Goal: Information Seeking & Learning: Learn about a topic

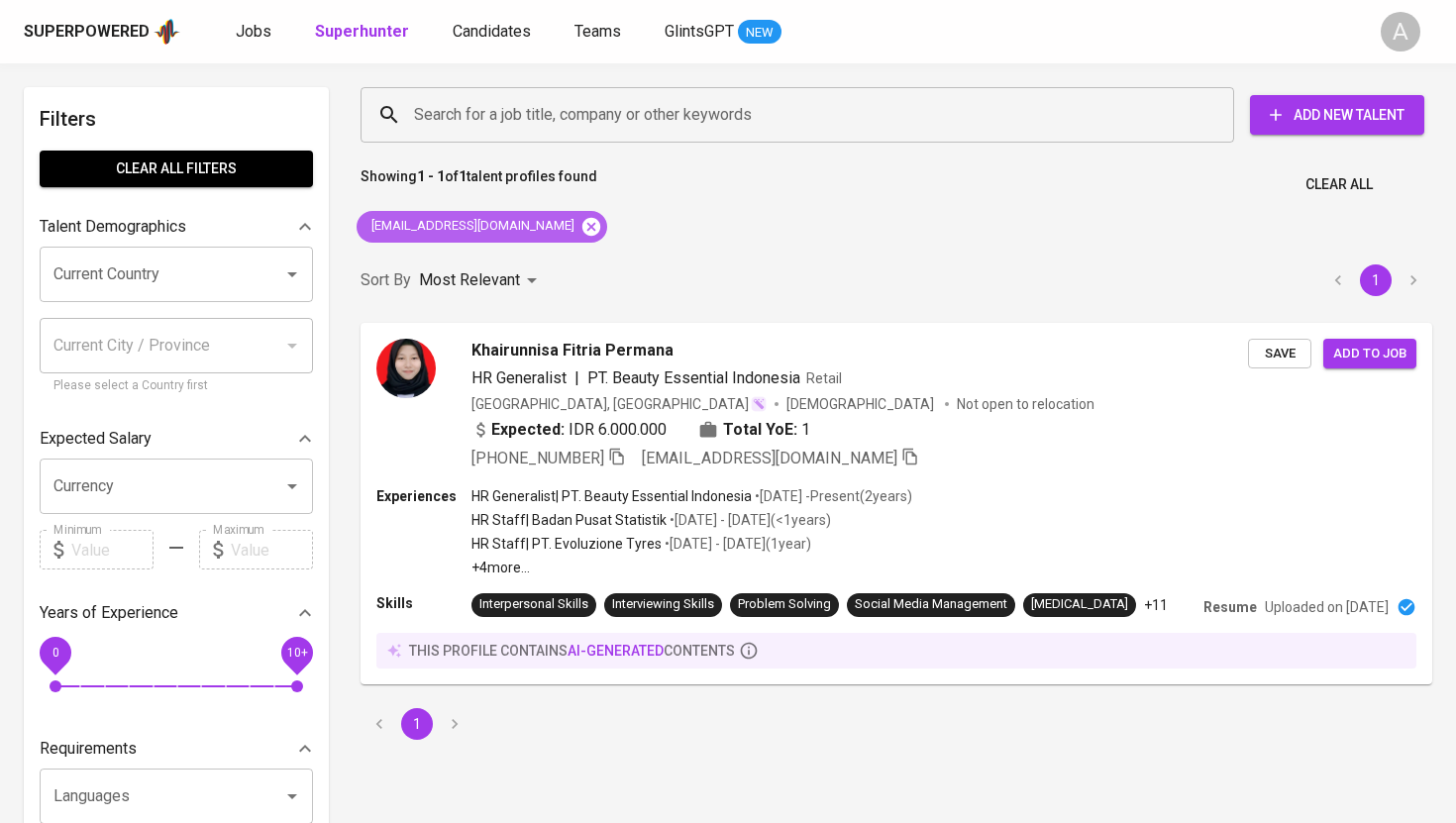
click at [582, 218] on icon at bounding box center [591, 226] width 18 height 18
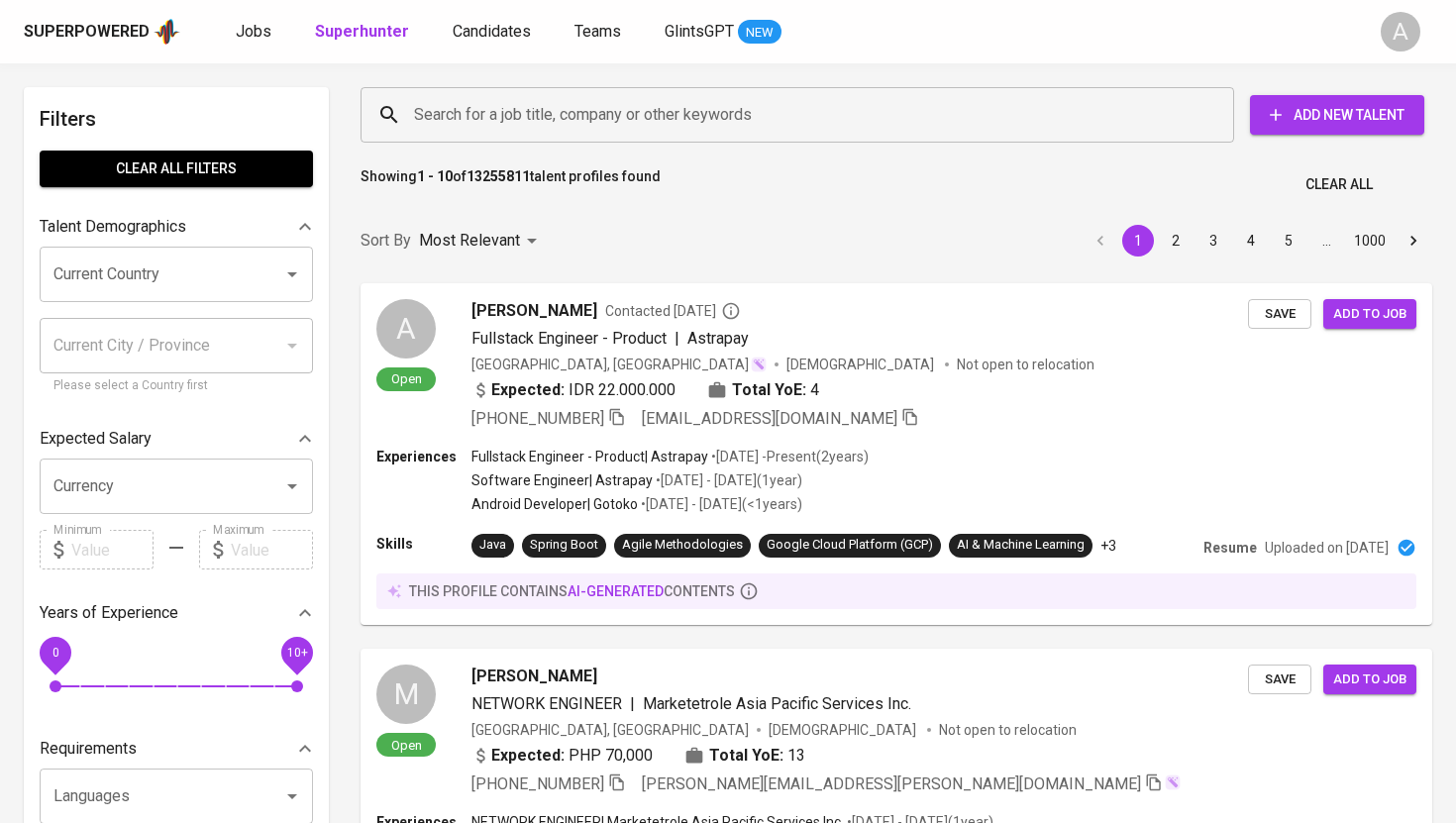
click at [557, 118] on input "Search for a job title, company or other keywords" at bounding box center [802, 115] width 787 height 38
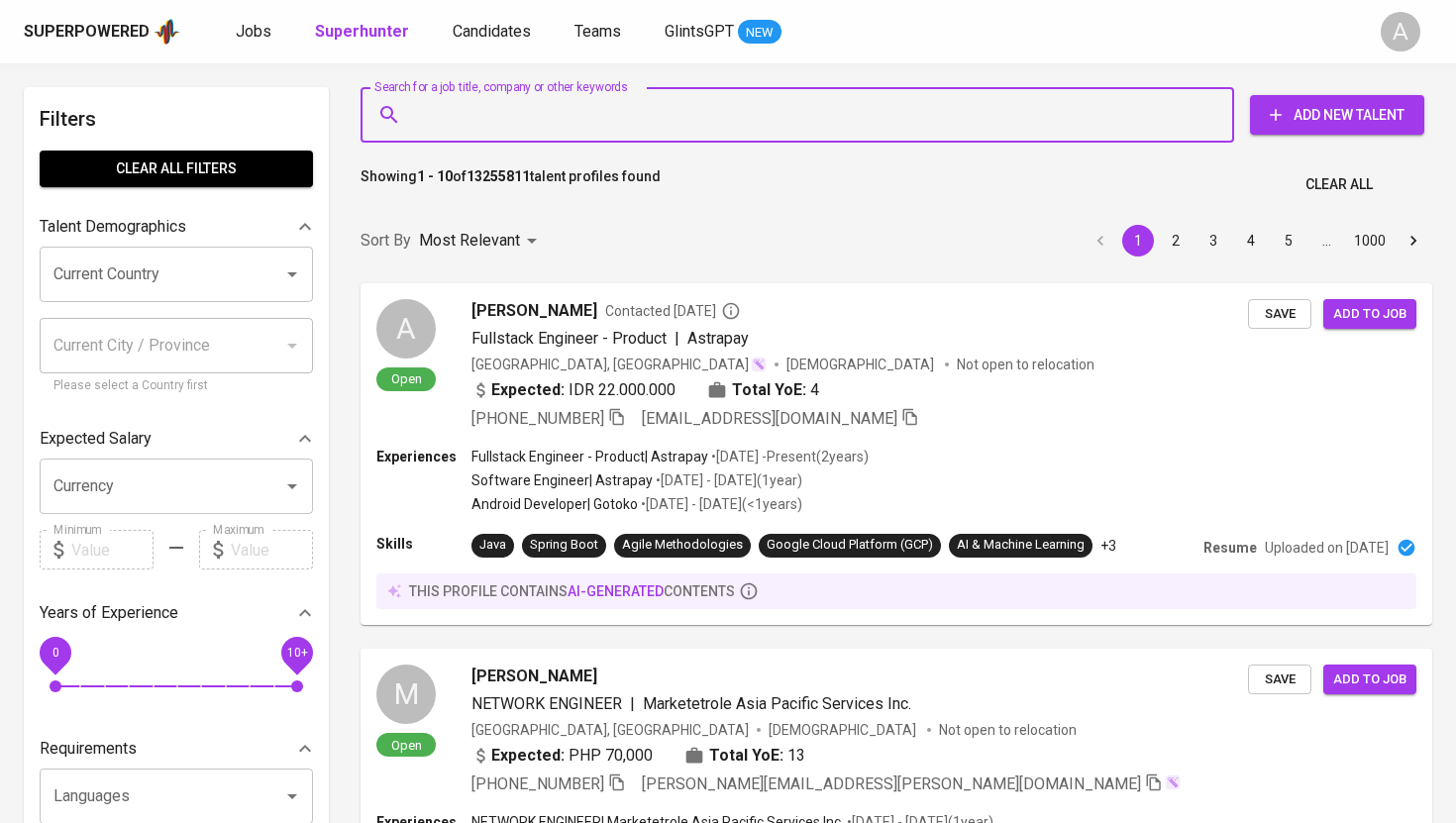
paste input "[EMAIL_ADDRESS][DOMAIN_NAME]"
type input "[EMAIL_ADDRESS][DOMAIN_NAME]"
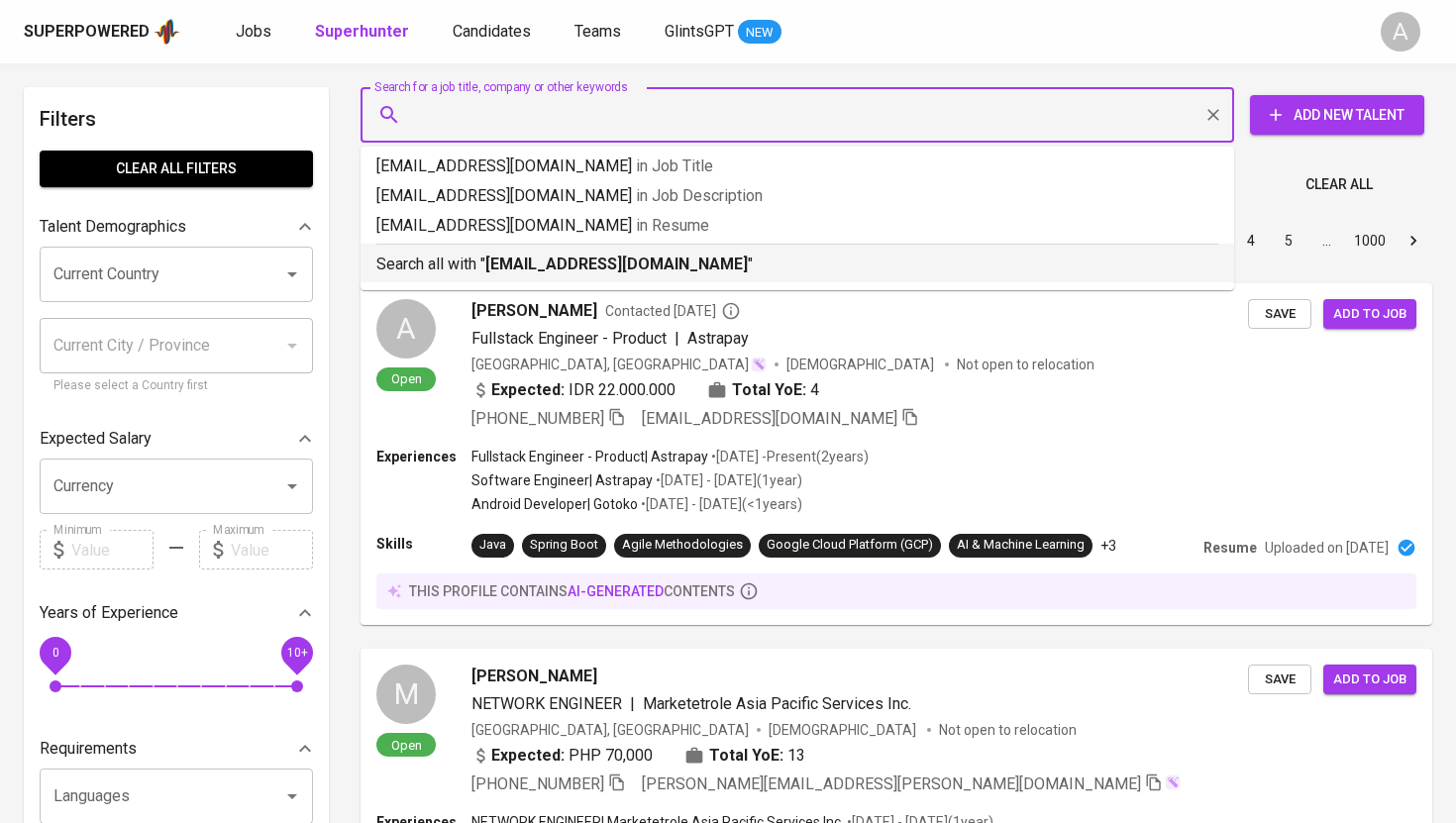
click at [521, 259] on div "Most Relevant" at bounding box center [481, 241] width 125 height 37
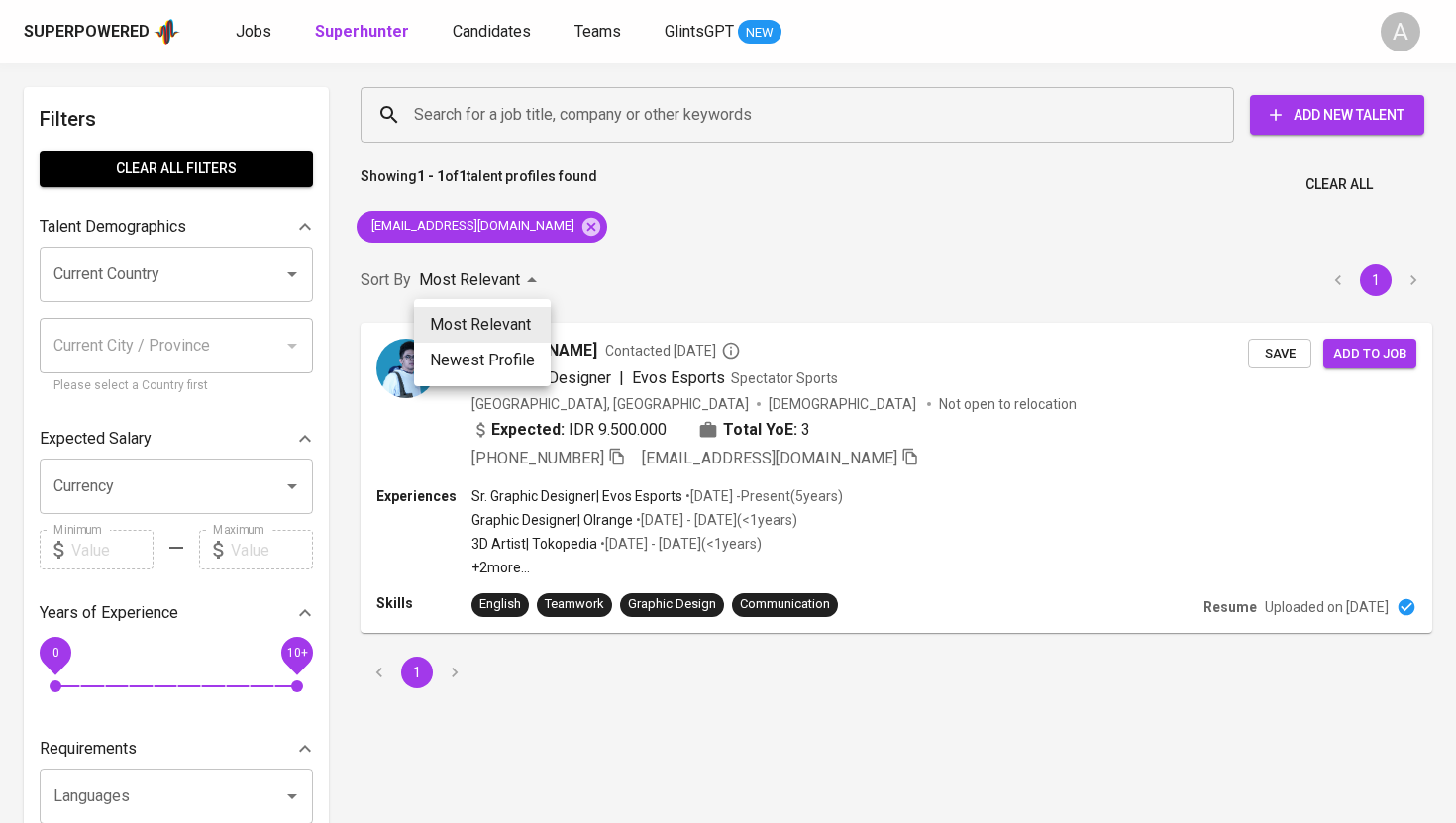
click at [624, 217] on div at bounding box center [728, 411] width 1456 height 823
click at [756, 515] on p "• [DATE] - [DATE] ( <1 years )" at bounding box center [714, 521] width 165 height 20
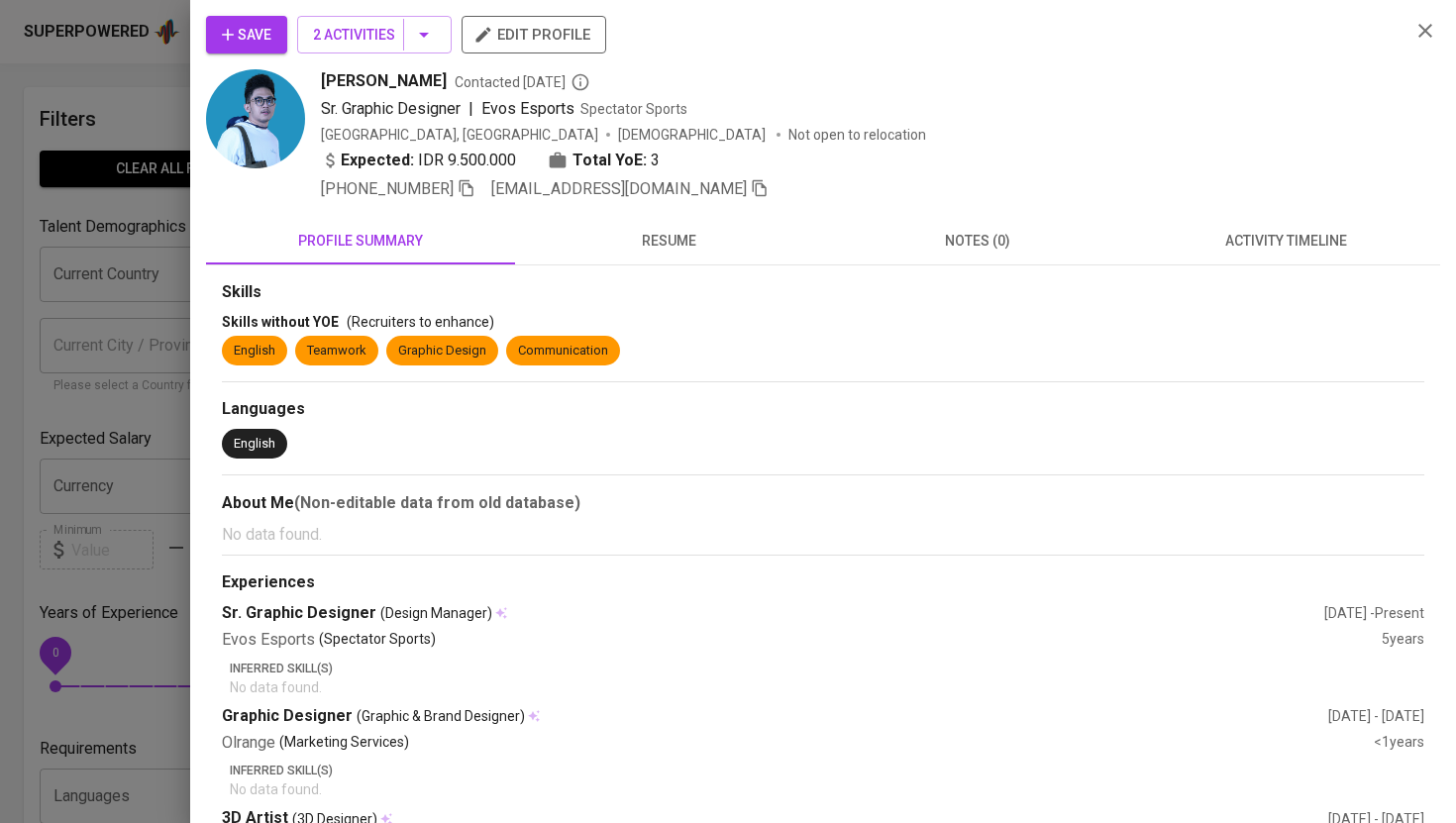
click at [676, 243] on span "resume" at bounding box center [669, 240] width 285 height 25
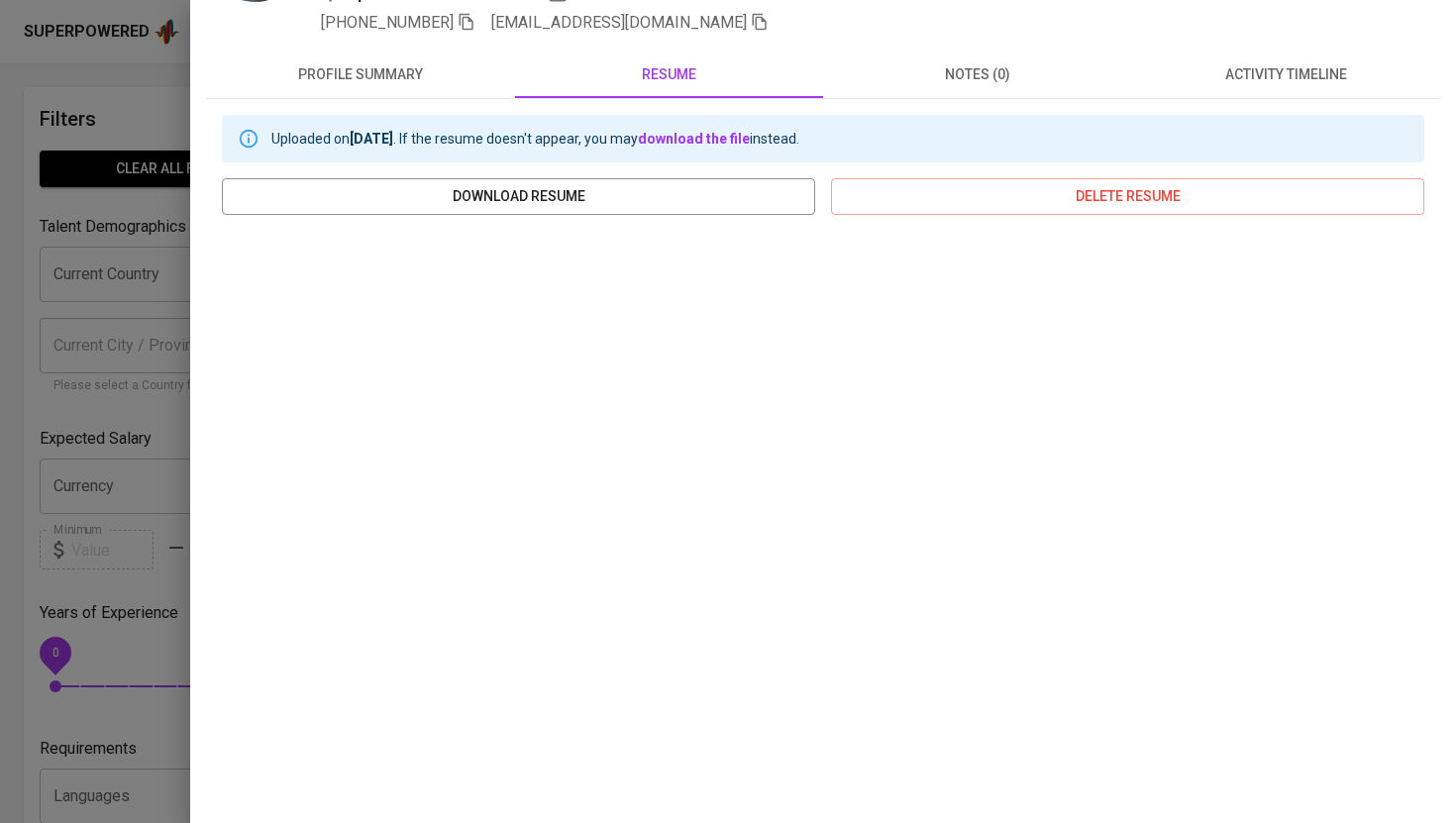
scroll to position [200, 0]
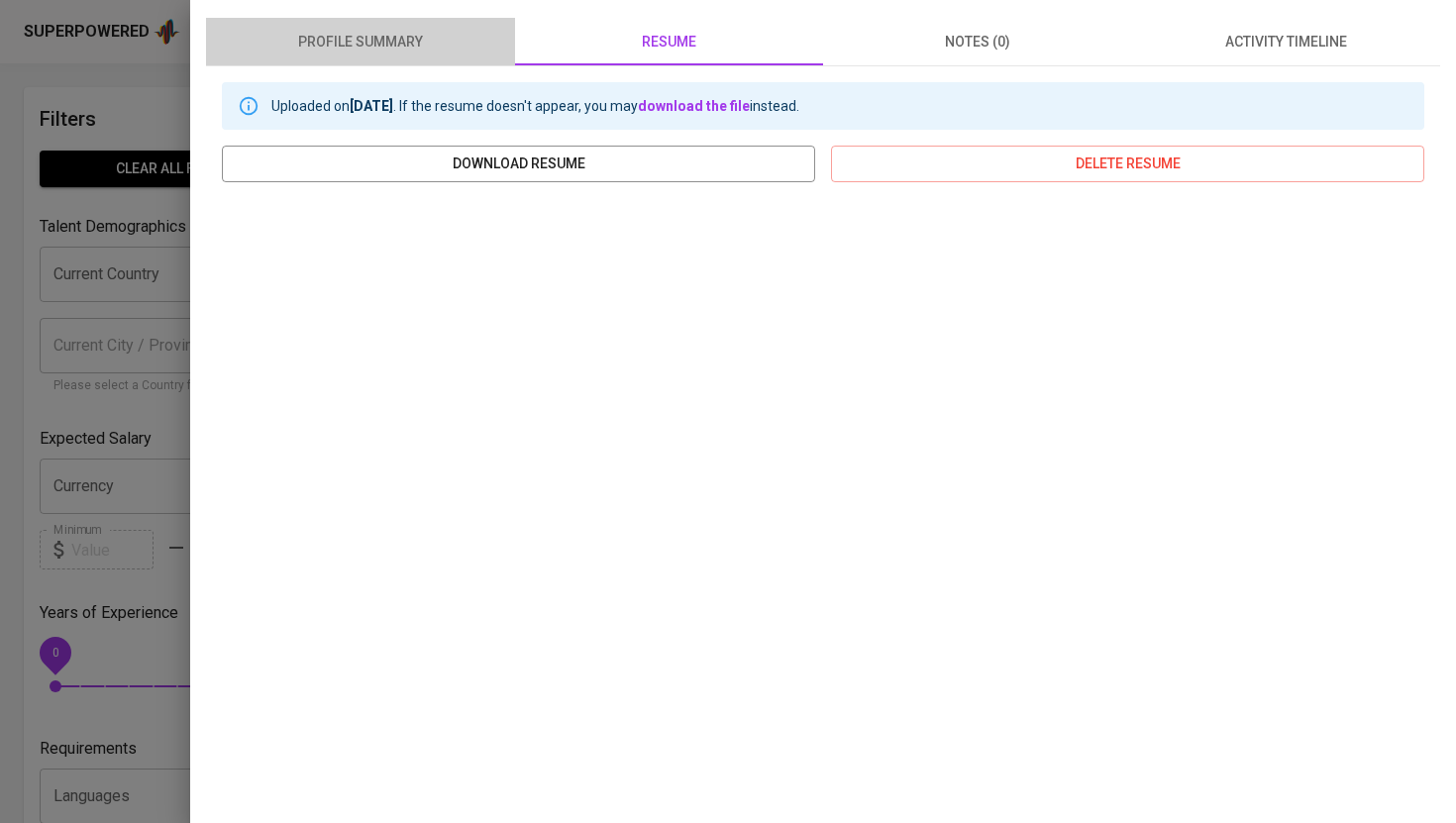
click at [432, 40] on span "profile summary" at bounding box center [361, 42] width 285 height 25
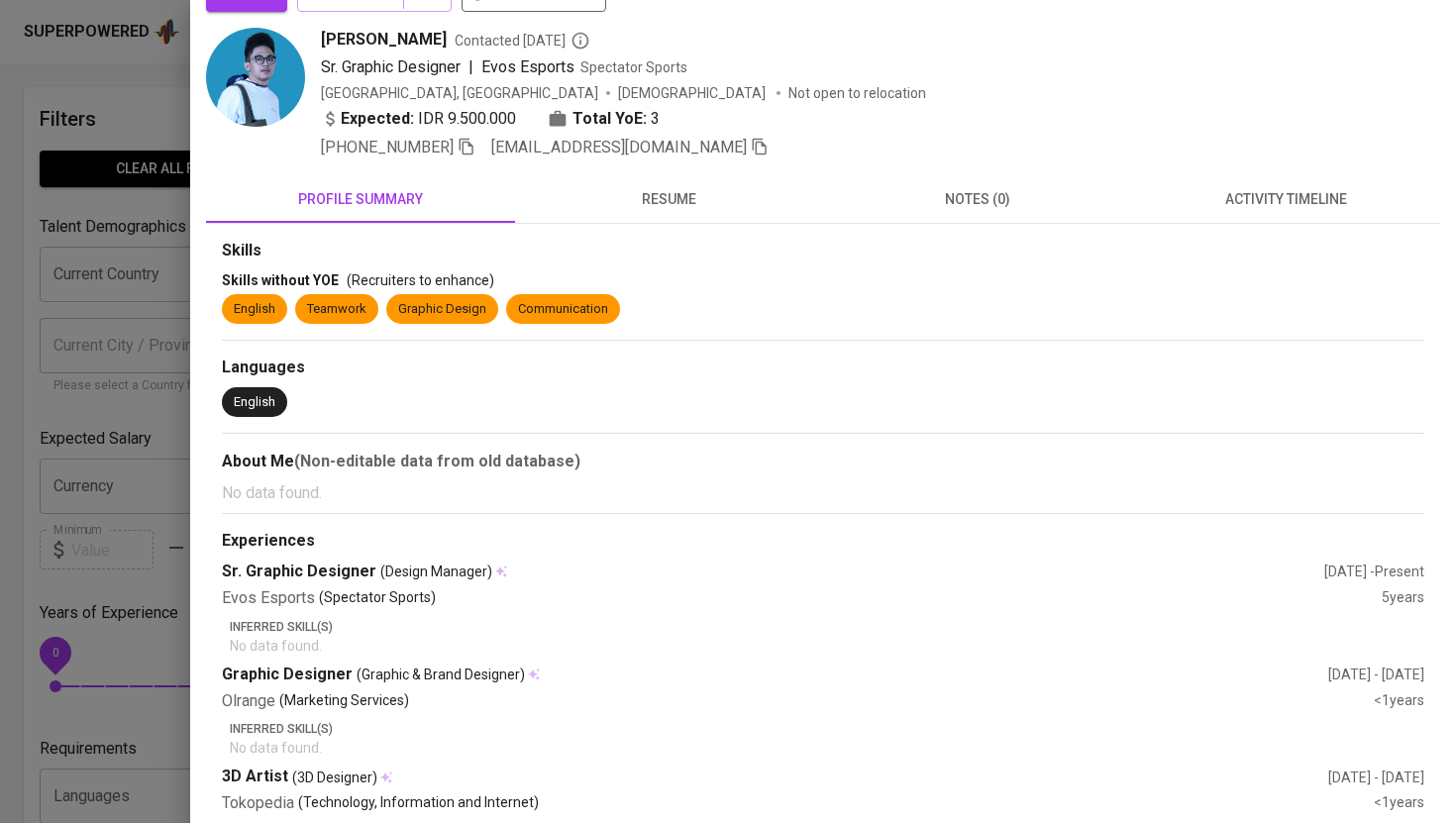
scroll to position [0, 0]
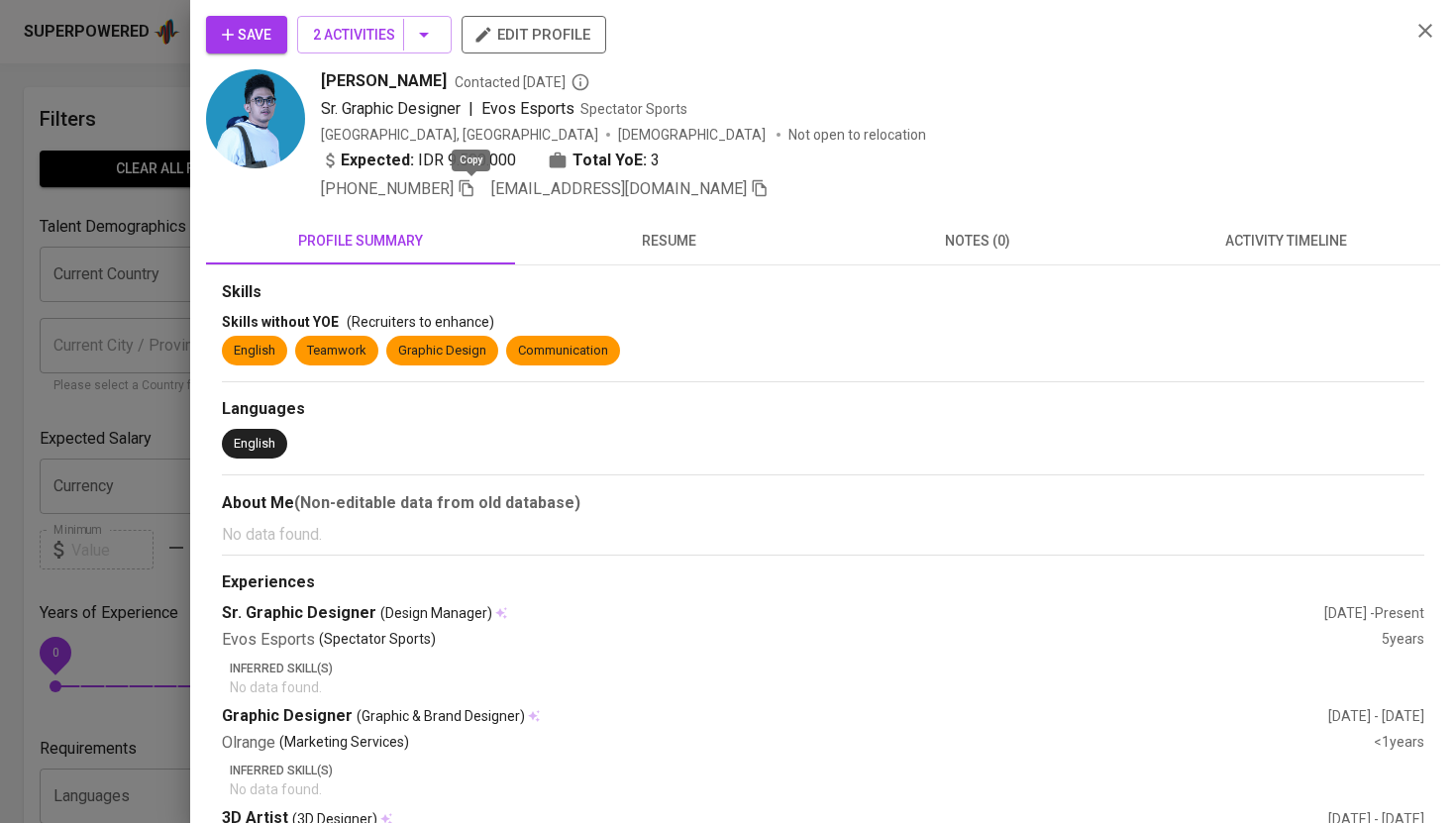
click at [476, 198] on span at bounding box center [467, 189] width 18 height 19
click at [152, 106] on div at bounding box center [728, 411] width 1456 height 823
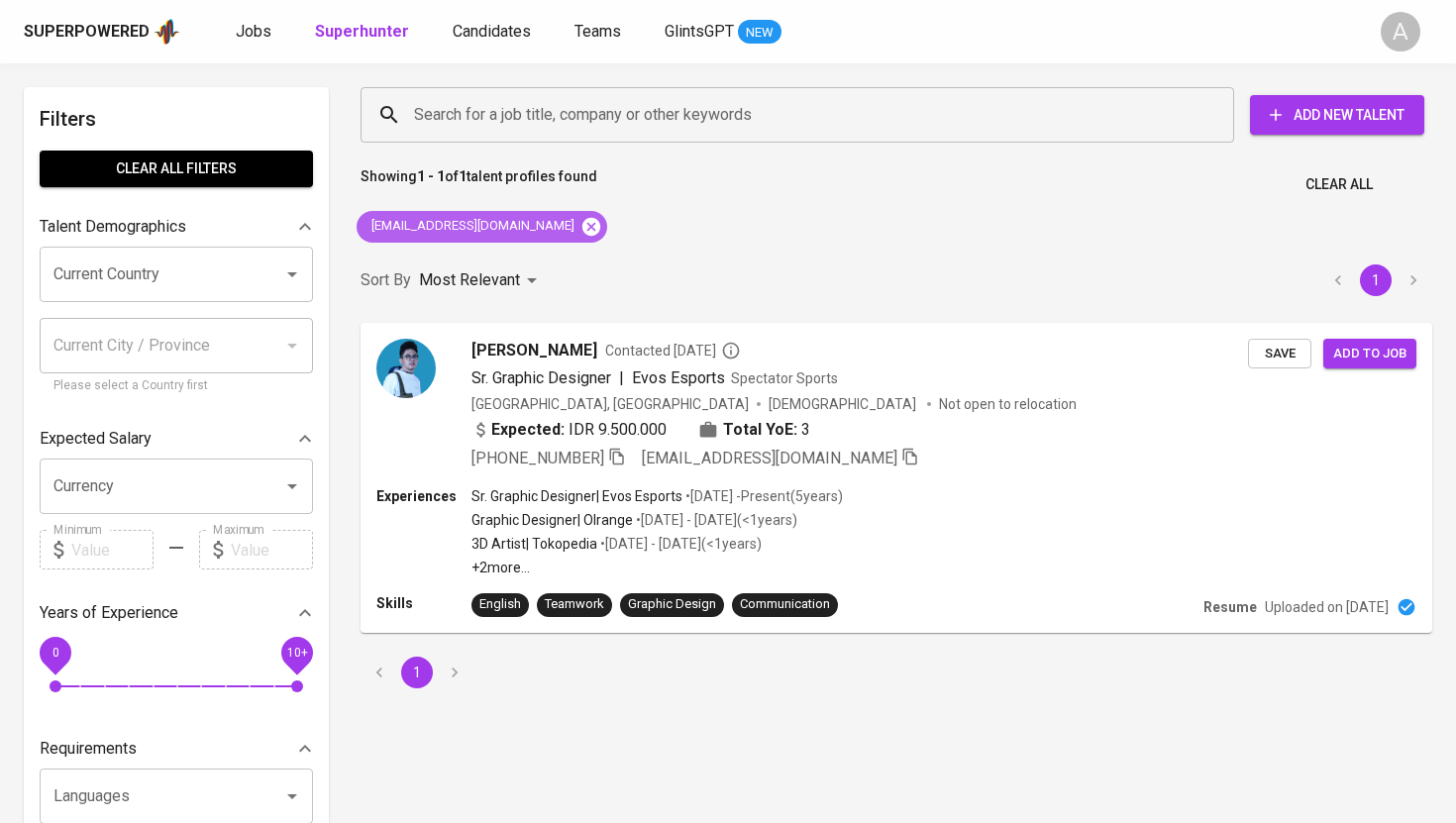
click at [580, 224] on icon at bounding box center [591, 227] width 22 height 22
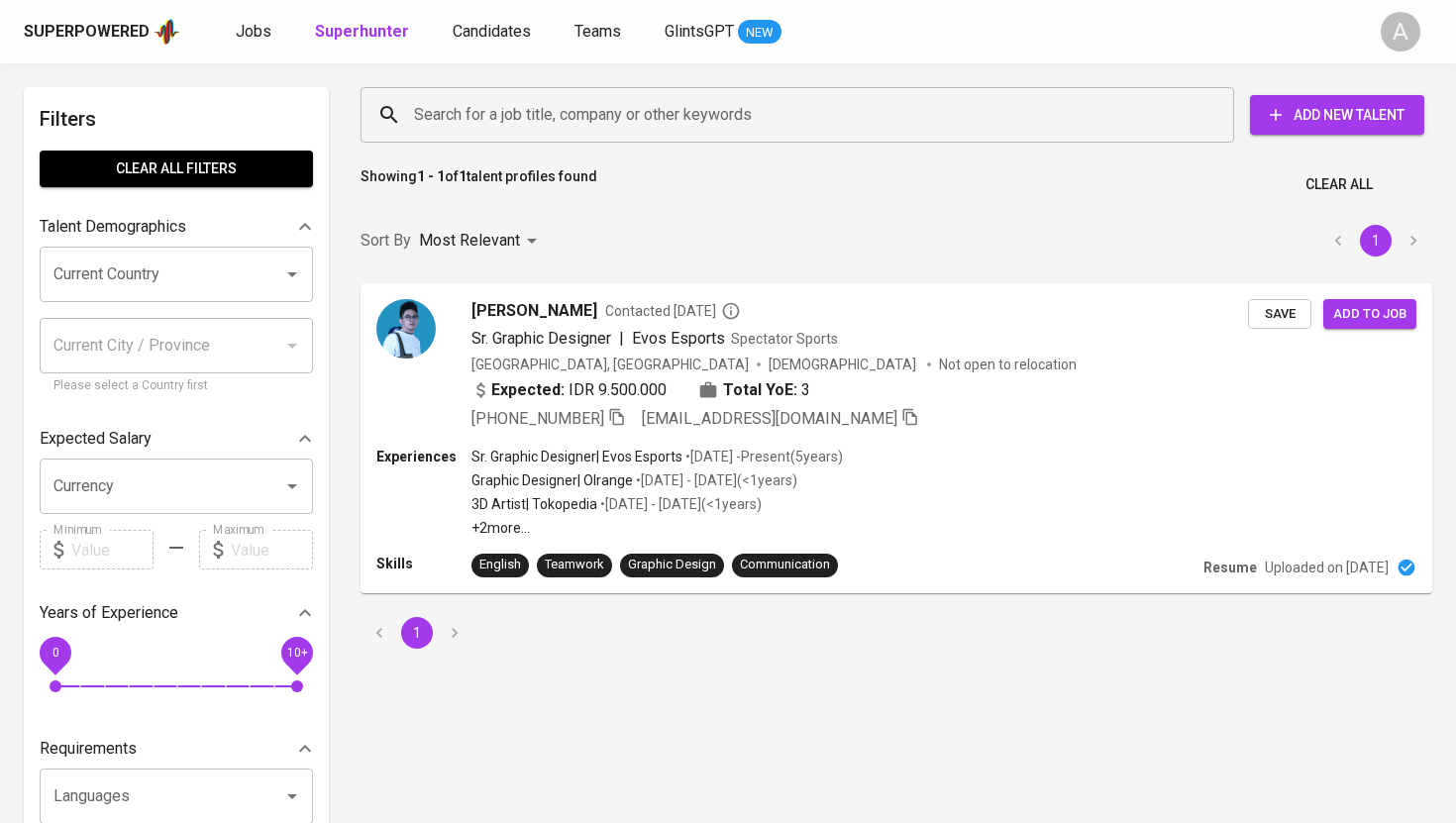
click at [549, 117] on input "Search for a job title, company or other keywords" at bounding box center [802, 115] width 787 height 38
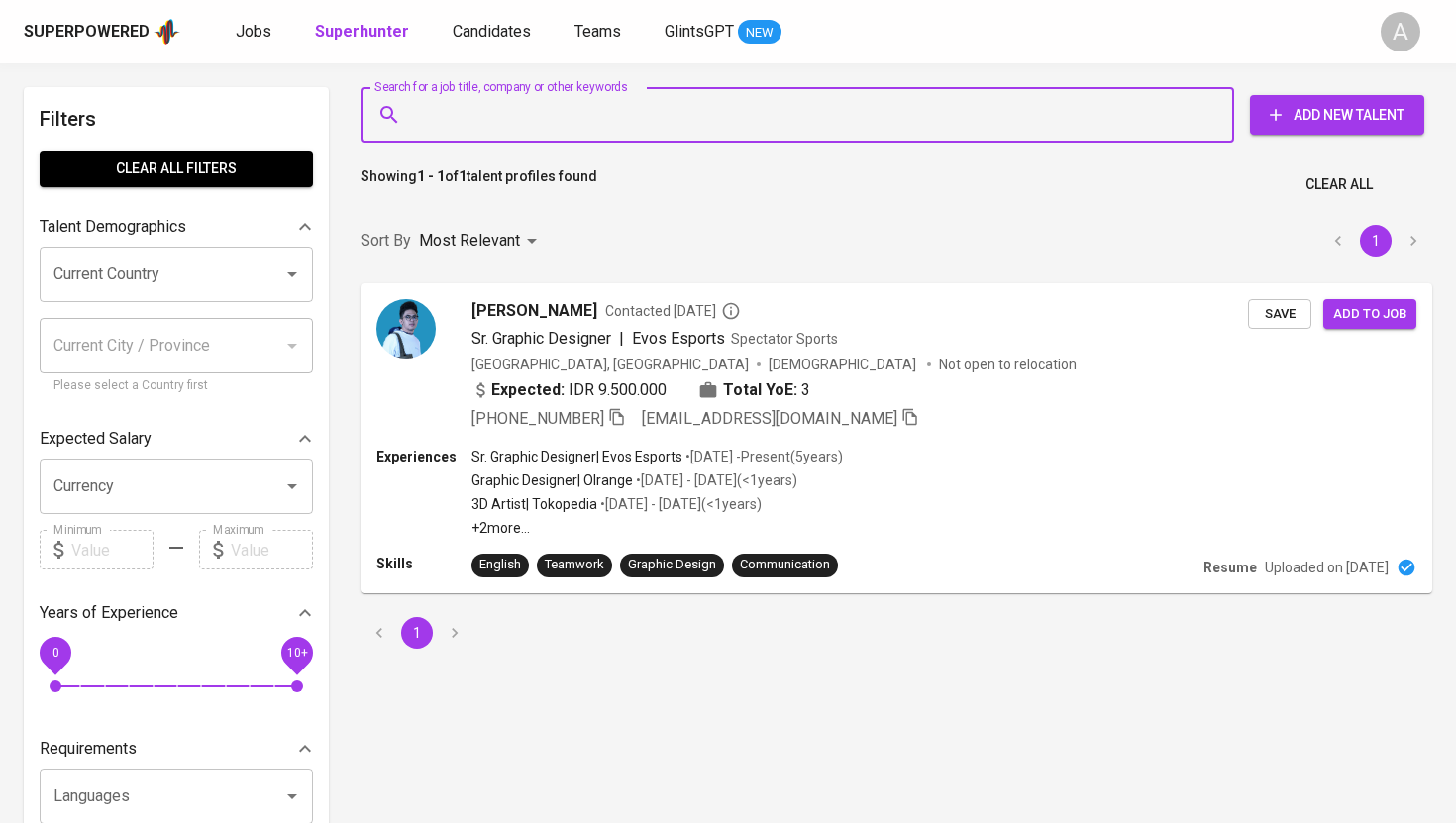
paste input "[EMAIL_ADDRESS][DOMAIN_NAME]"
type input "[EMAIL_ADDRESS][DOMAIN_NAME]"
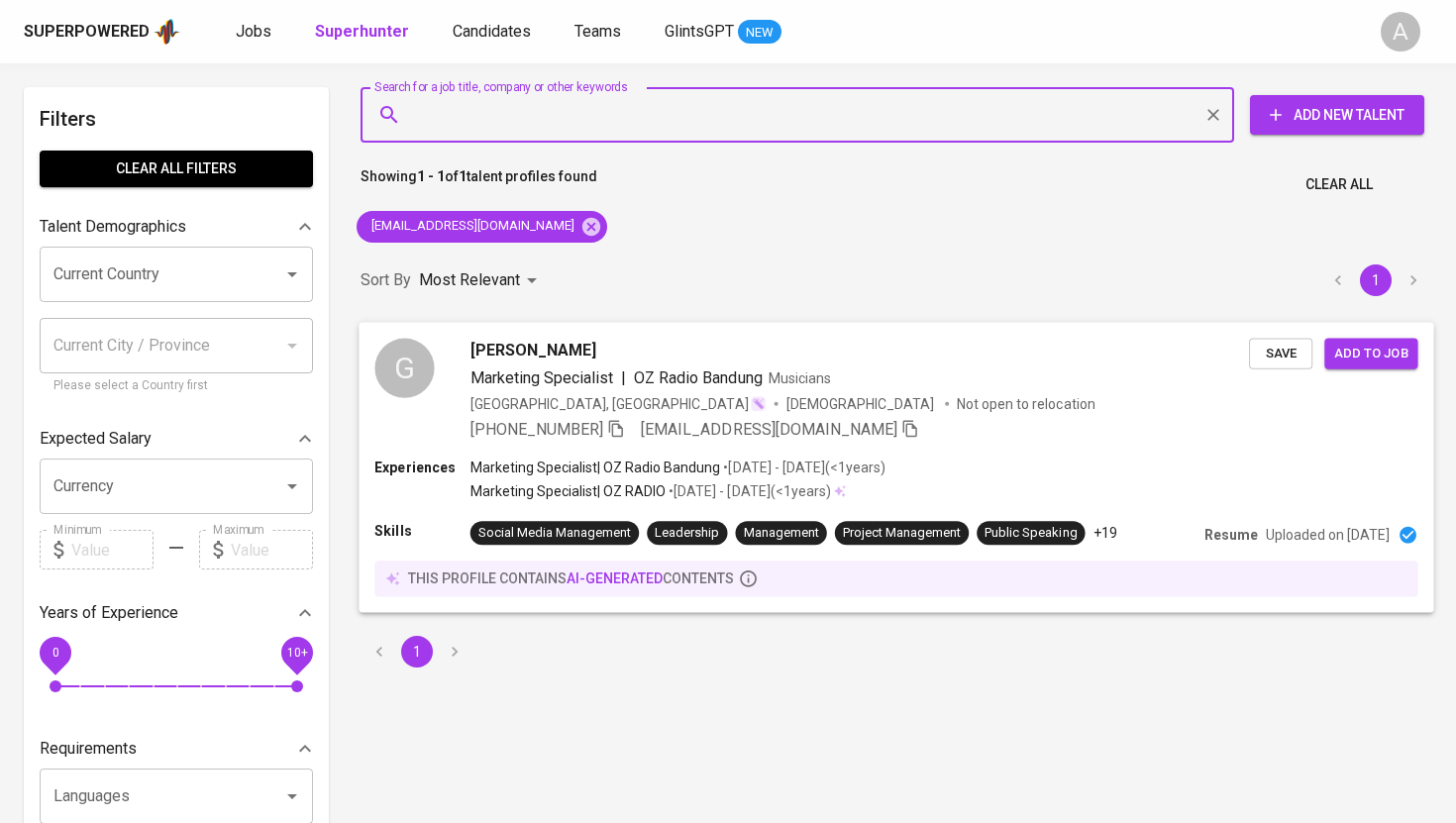
click at [576, 371] on span "Marketing Specialist" at bounding box center [542, 377] width 143 height 19
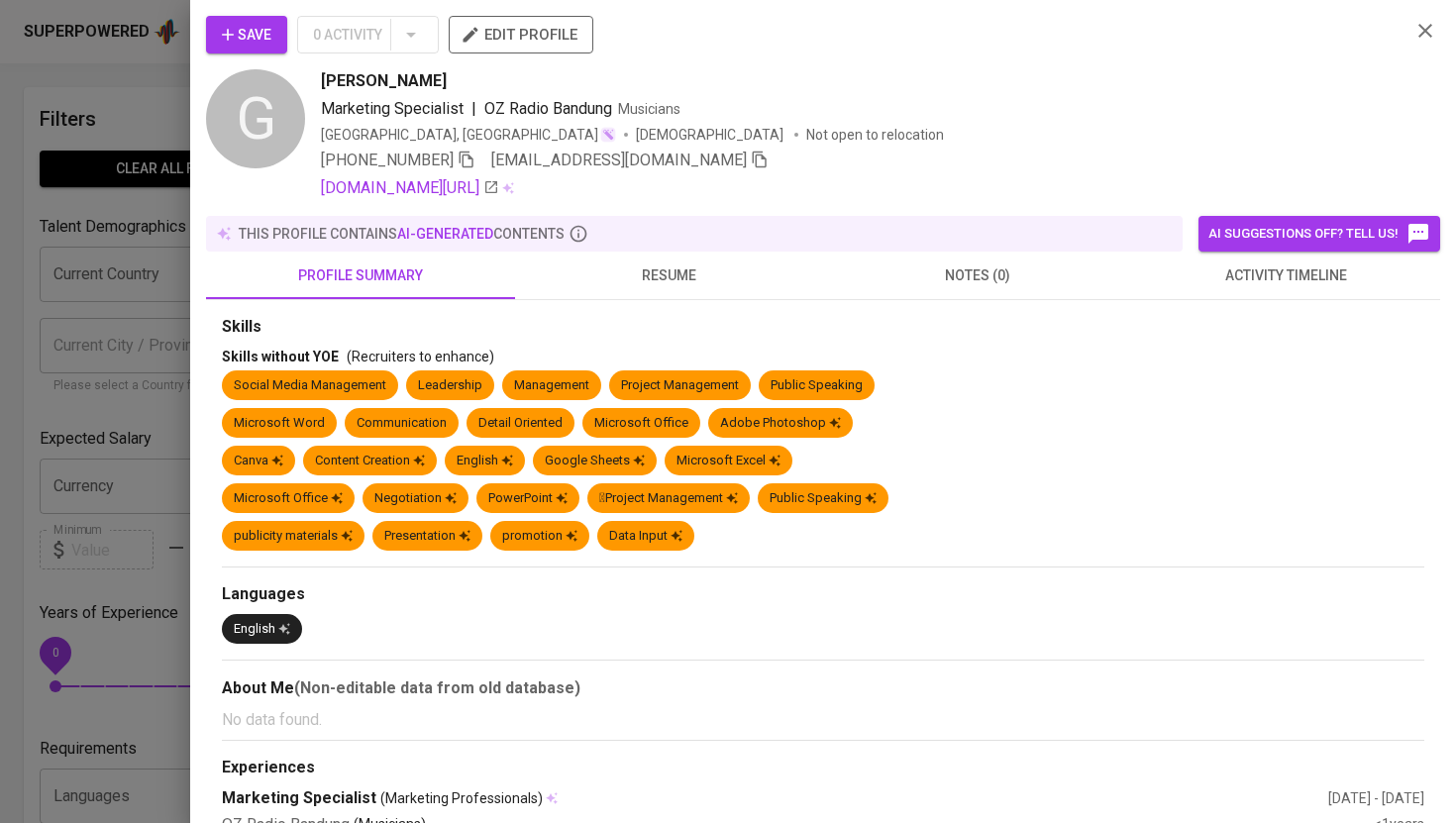
click at [653, 284] on span "resume" at bounding box center [669, 275] width 285 height 25
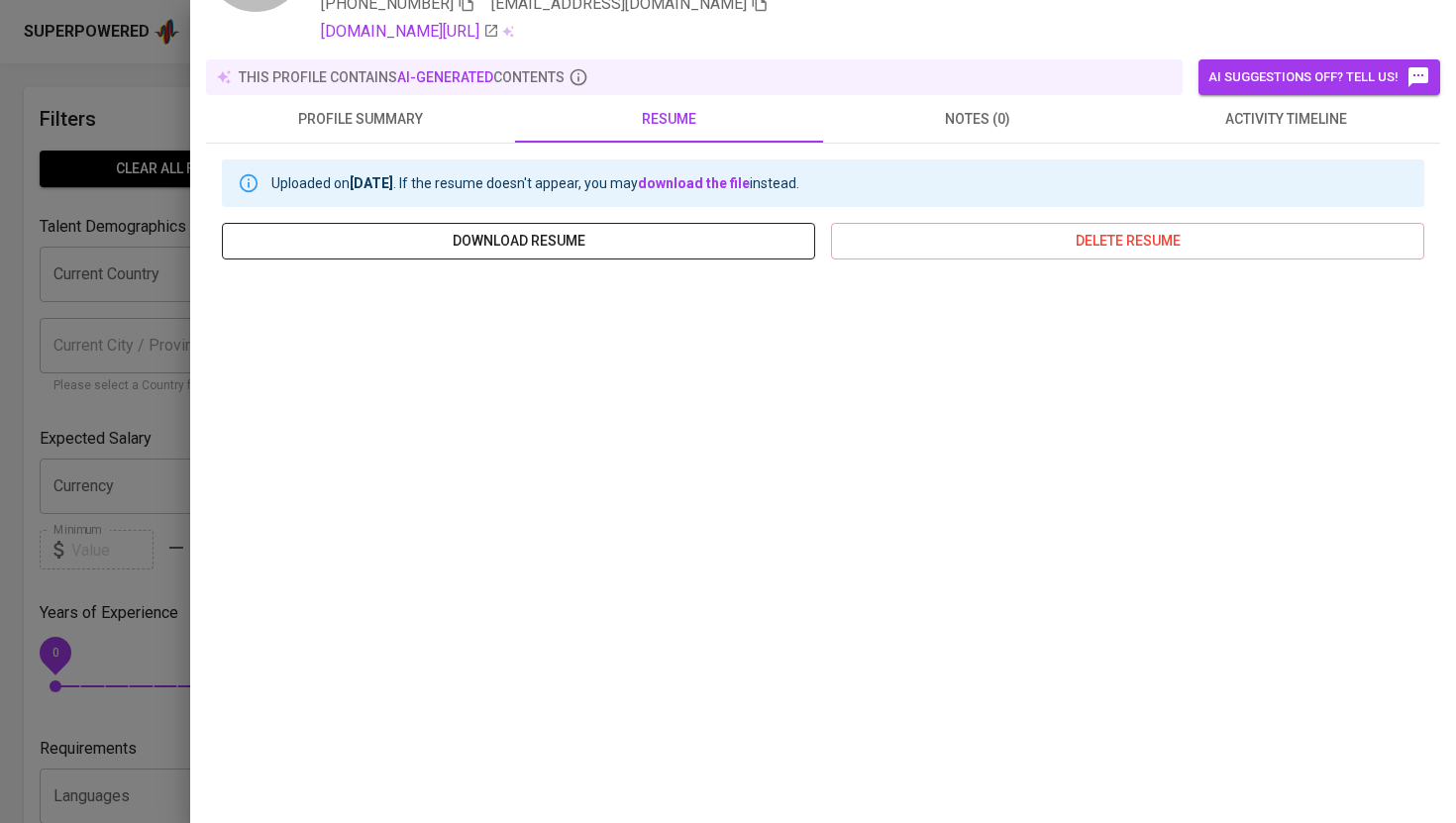
scroll to position [234, 0]
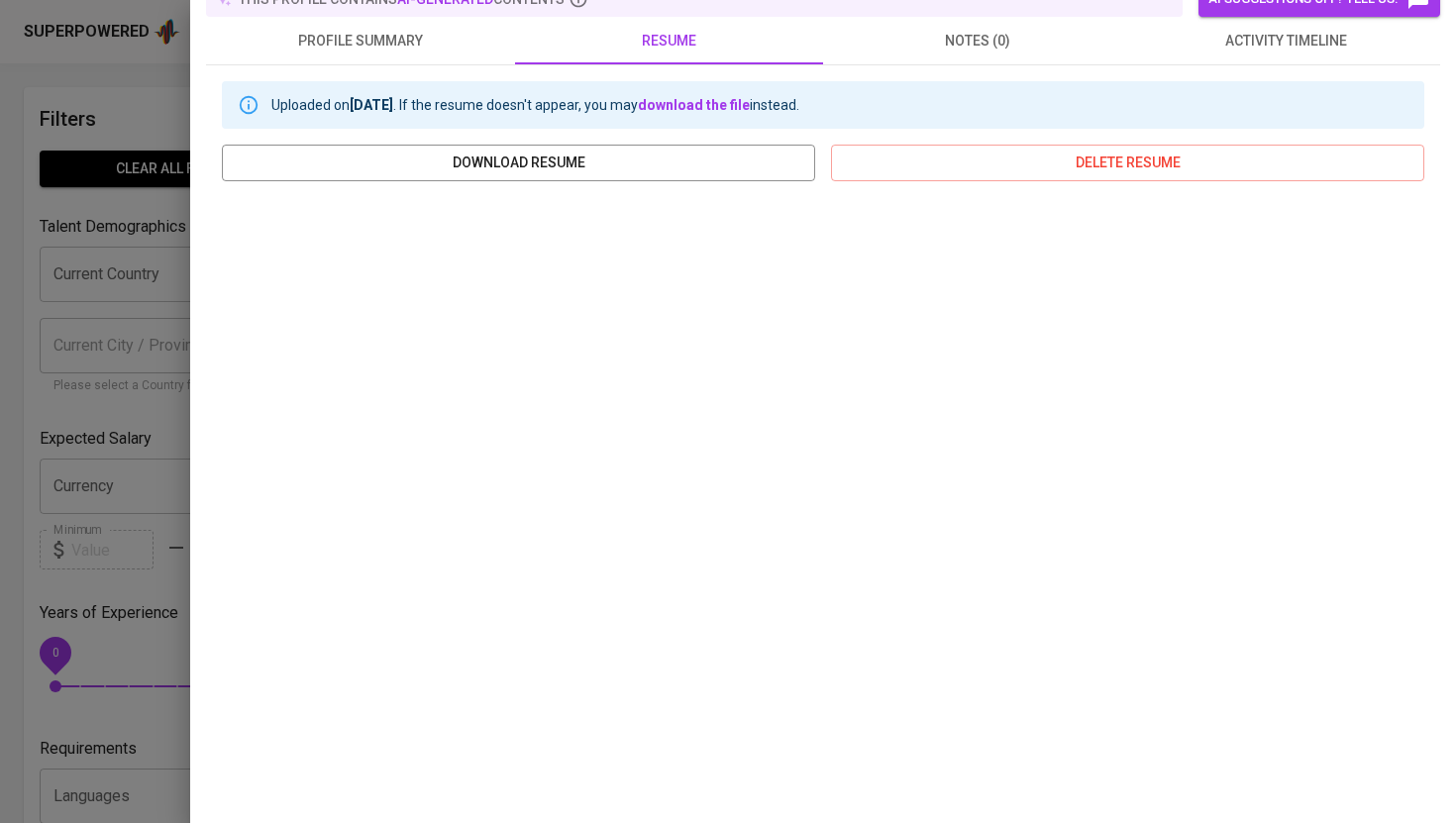
click at [382, 26] on button "profile summary" at bounding box center [361, 41] width 309 height 48
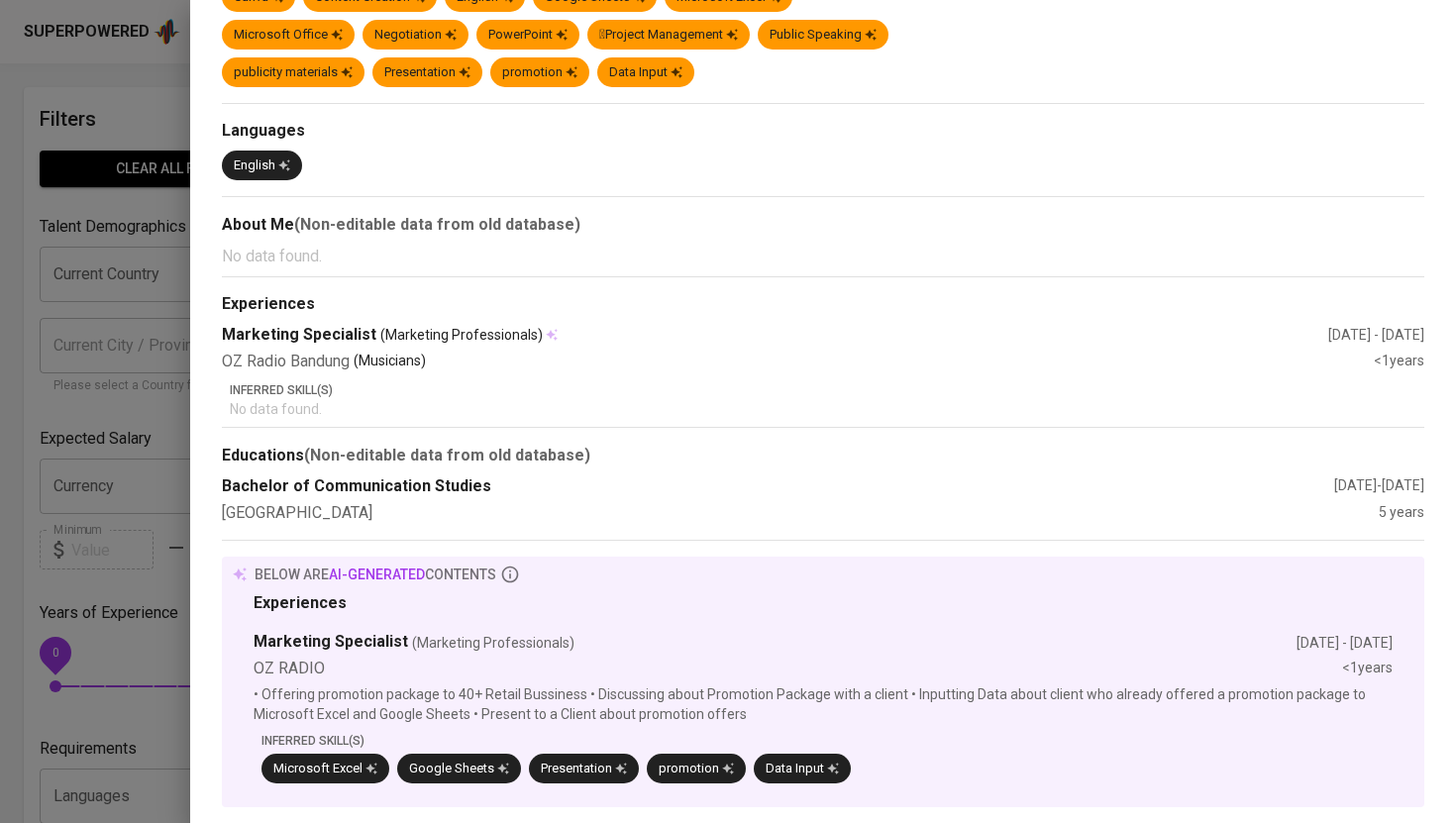
scroll to position [0, 0]
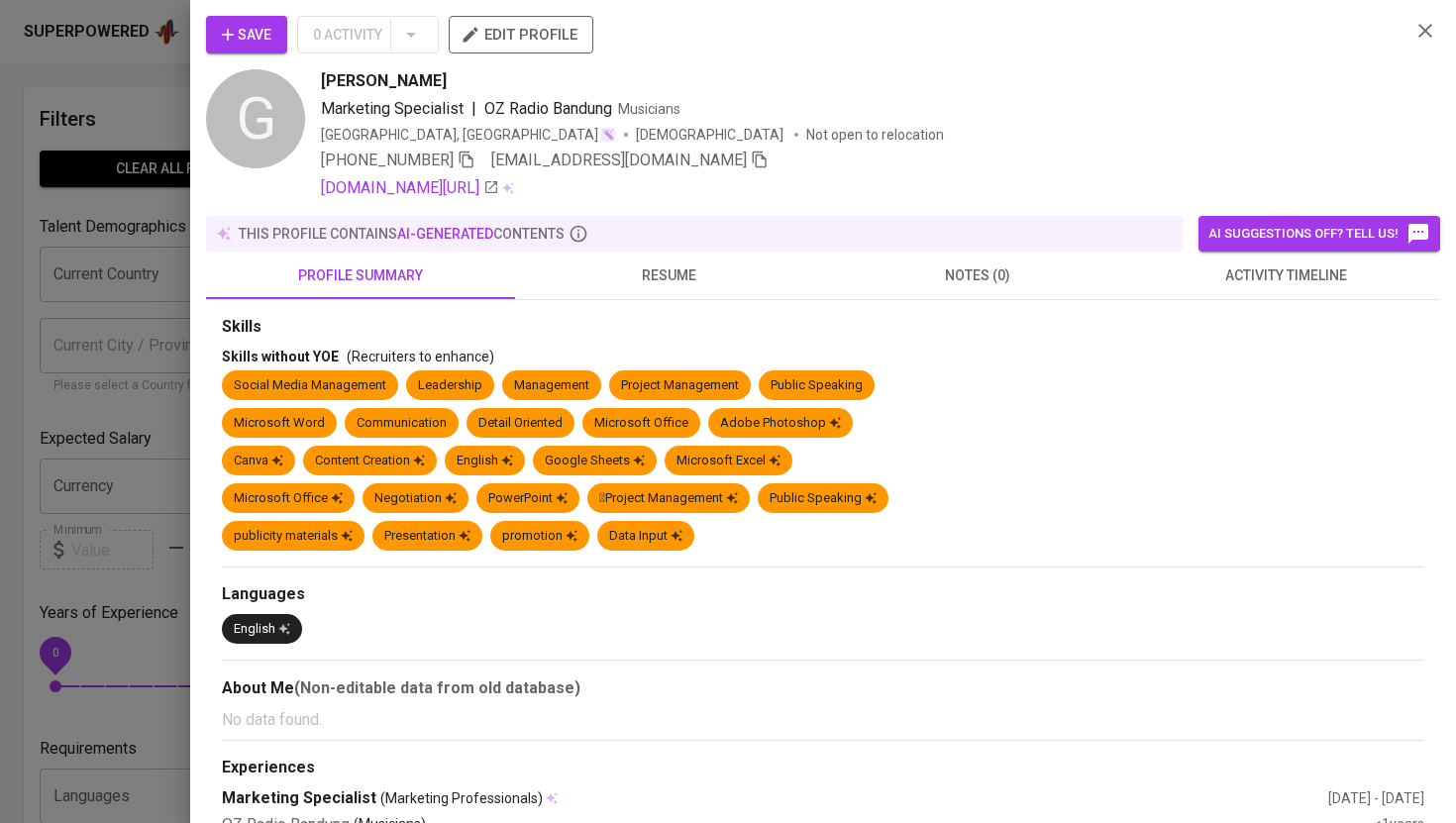
click at [1429, 27] on icon "button" at bounding box center [1426, 31] width 24 height 24
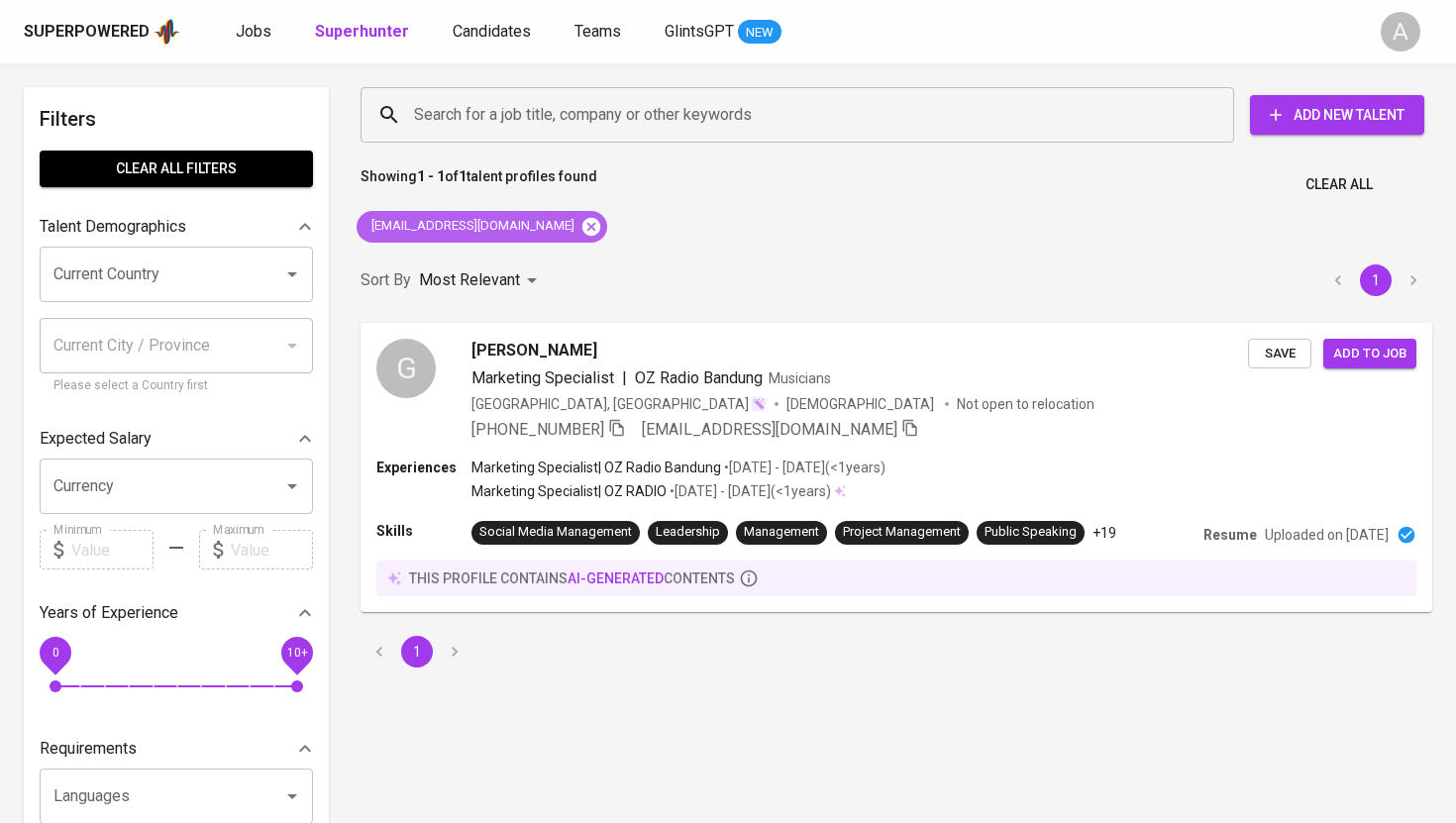
click at [582, 222] on icon at bounding box center [591, 226] width 18 height 18
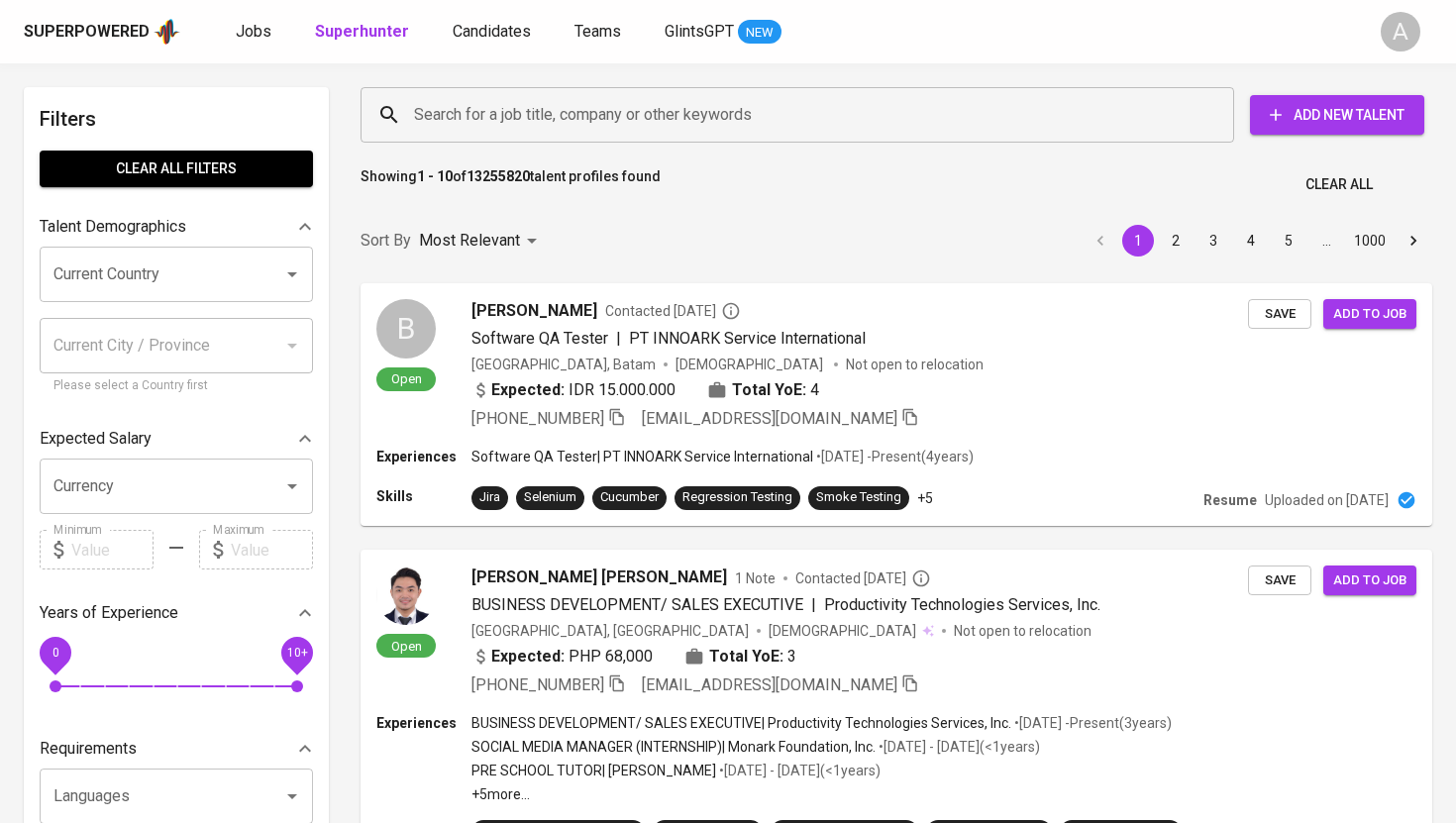
click at [580, 108] on input "Search for a job title, company or other keywords" at bounding box center [802, 115] width 787 height 38
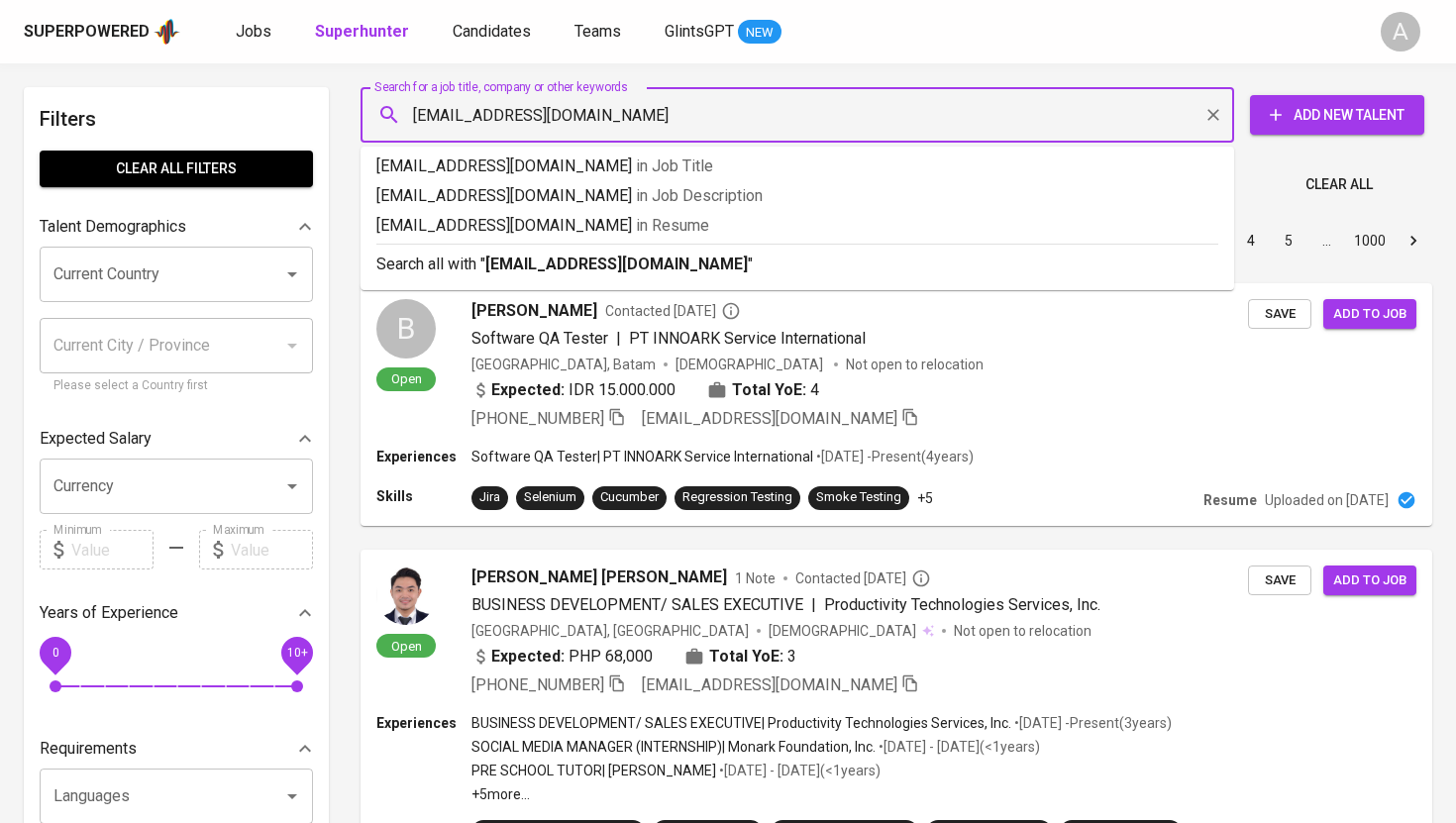
type input "[EMAIL_ADDRESS][DOMAIN_NAME]"
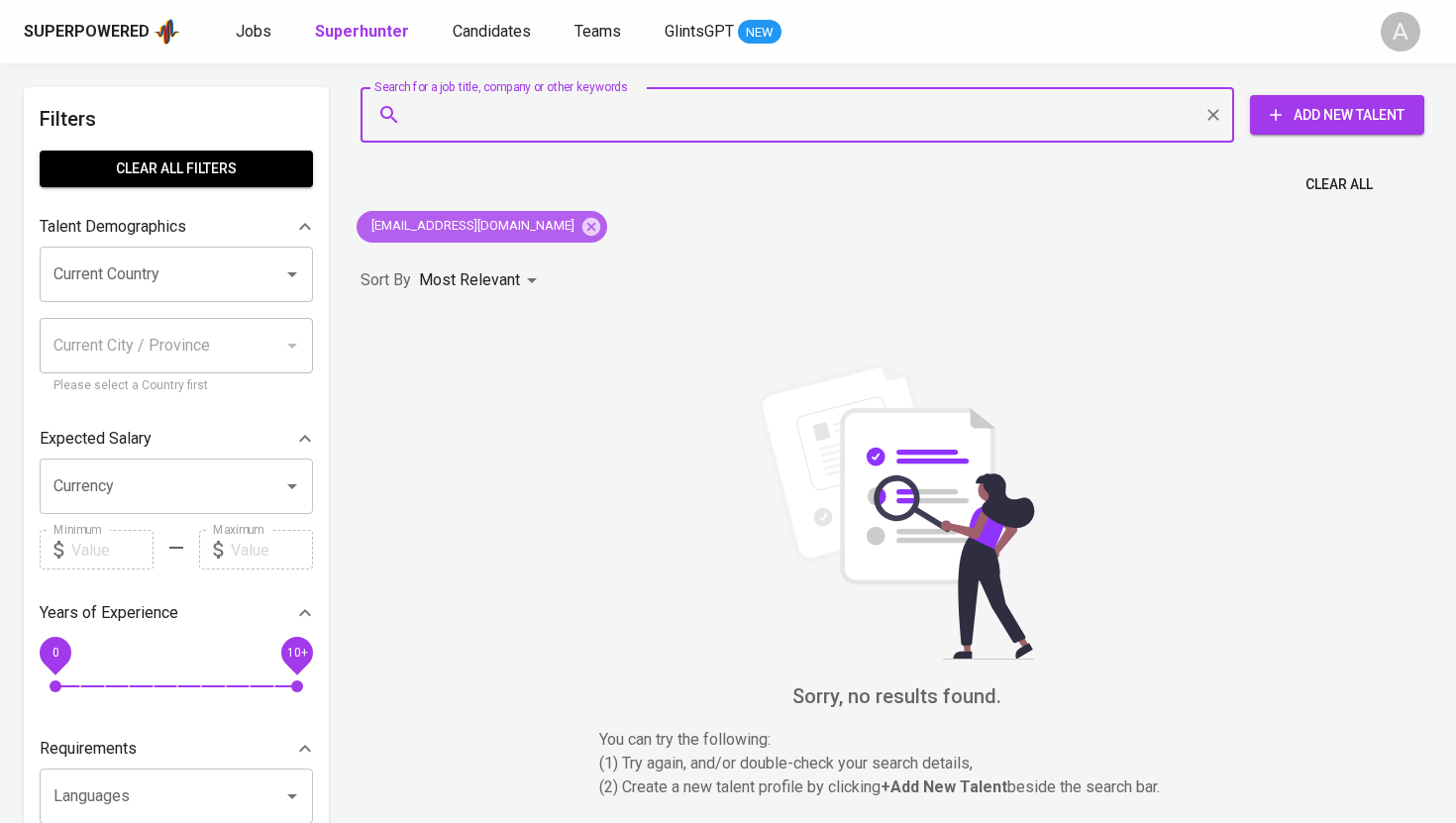
click at [474, 229] on span "[EMAIL_ADDRESS][DOMAIN_NAME]" at bounding box center [472, 226] width 229 height 19
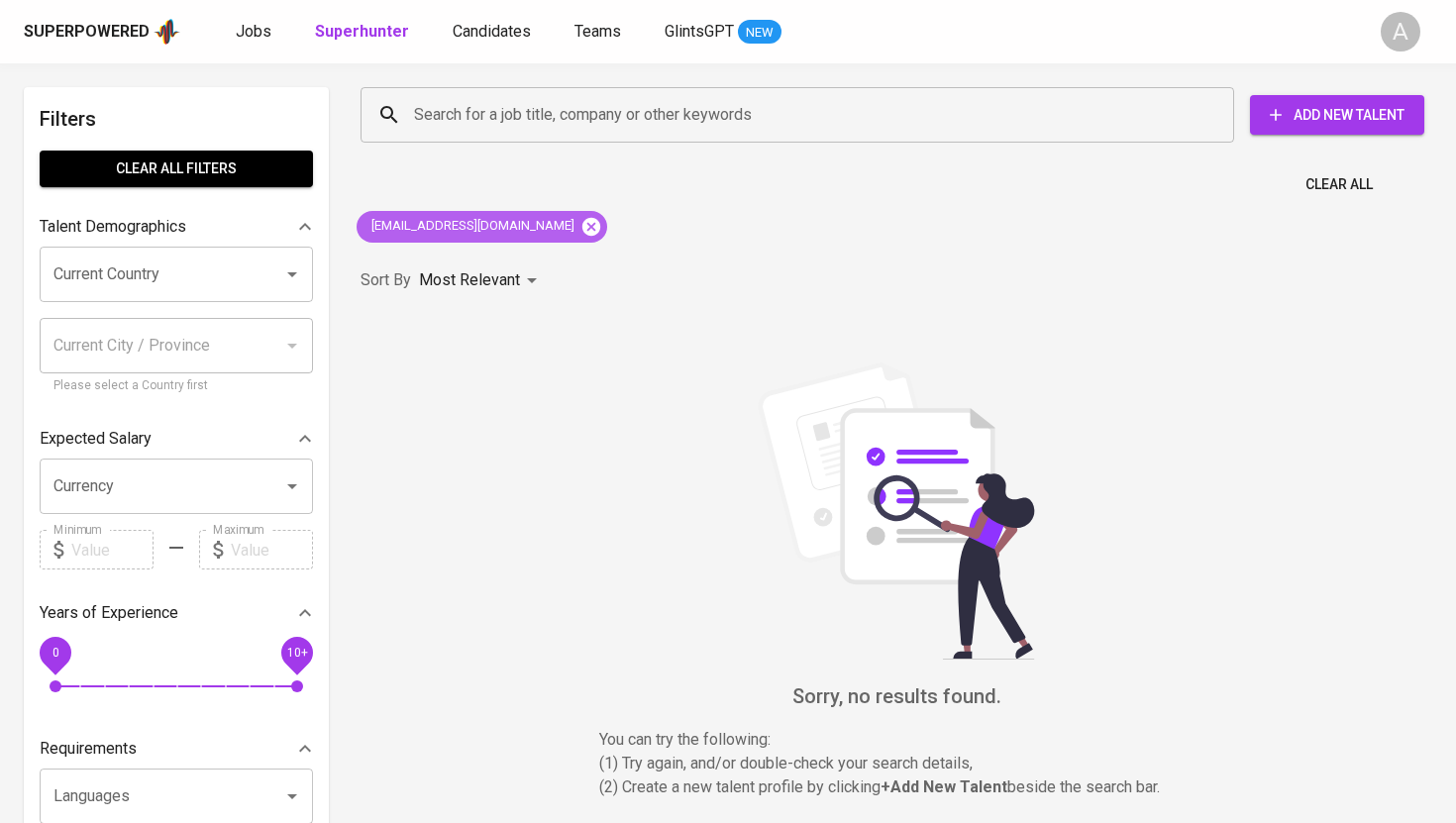
click at [582, 220] on icon at bounding box center [591, 226] width 18 height 18
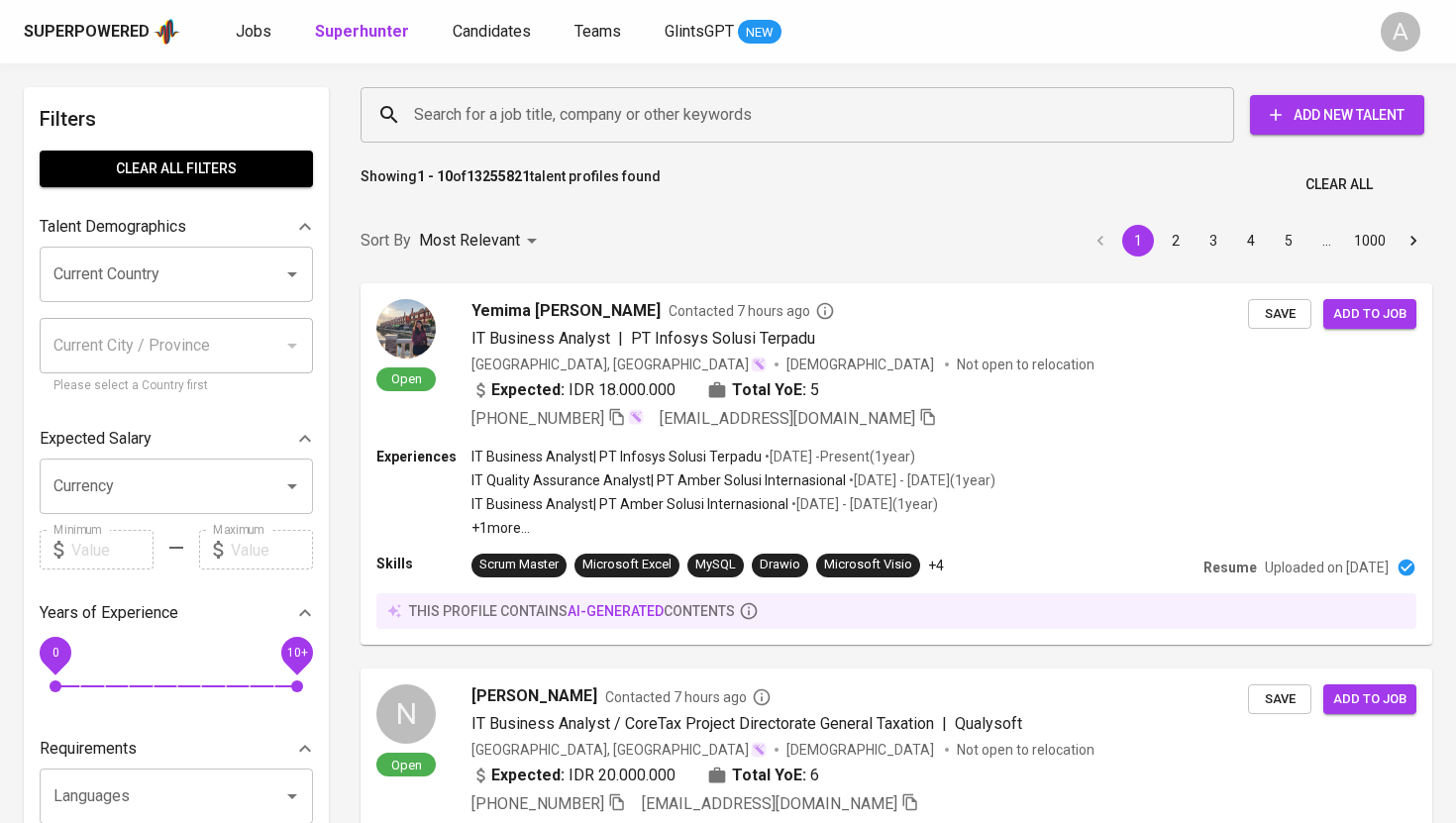
click at [696, 123] on input "Search for a job title, company or other keywords" at bounding box center [802, 115] width 787 height 38
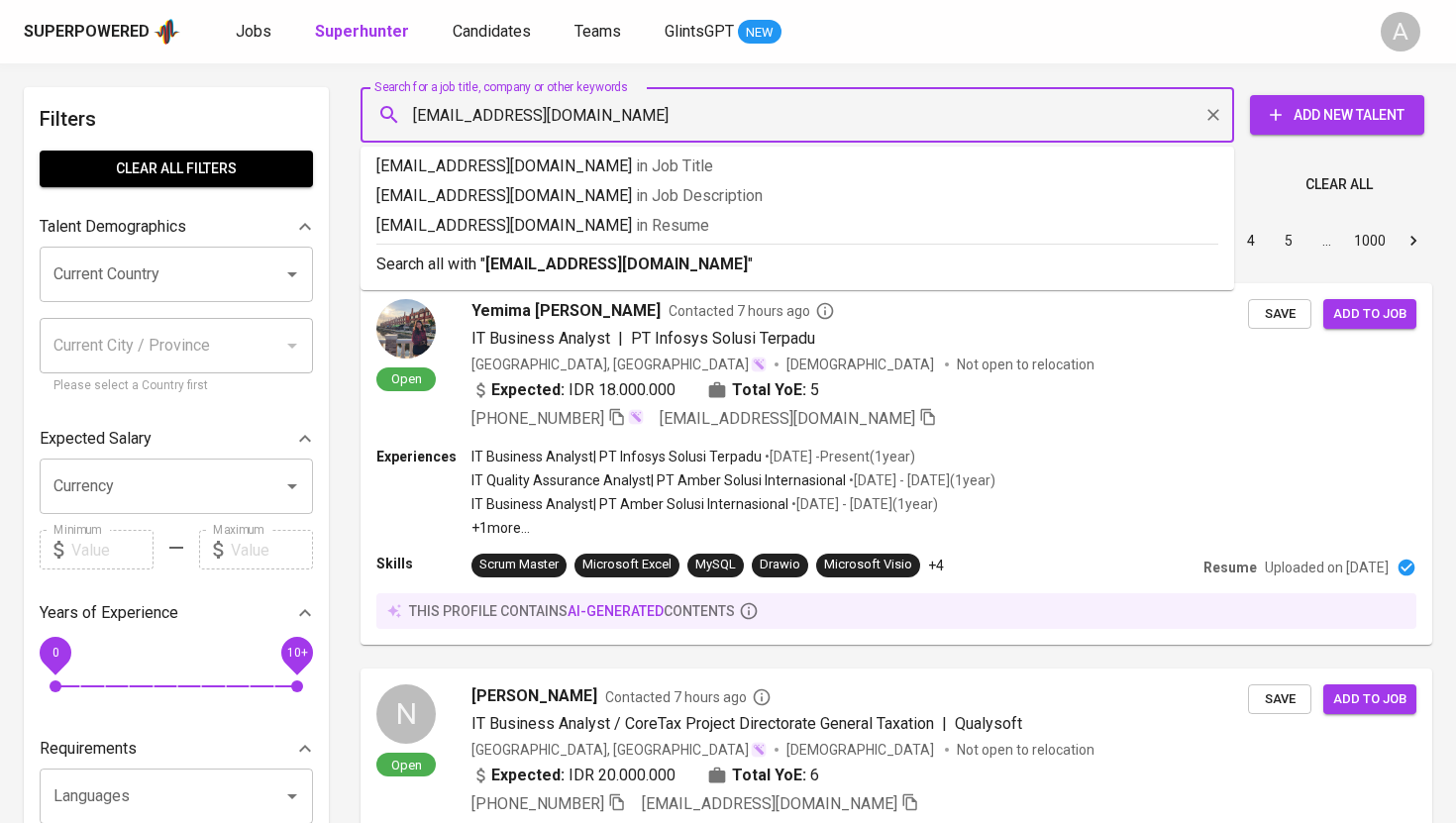
type input "[EMAIL_ADDRESS][DOMAIN_NAME]"
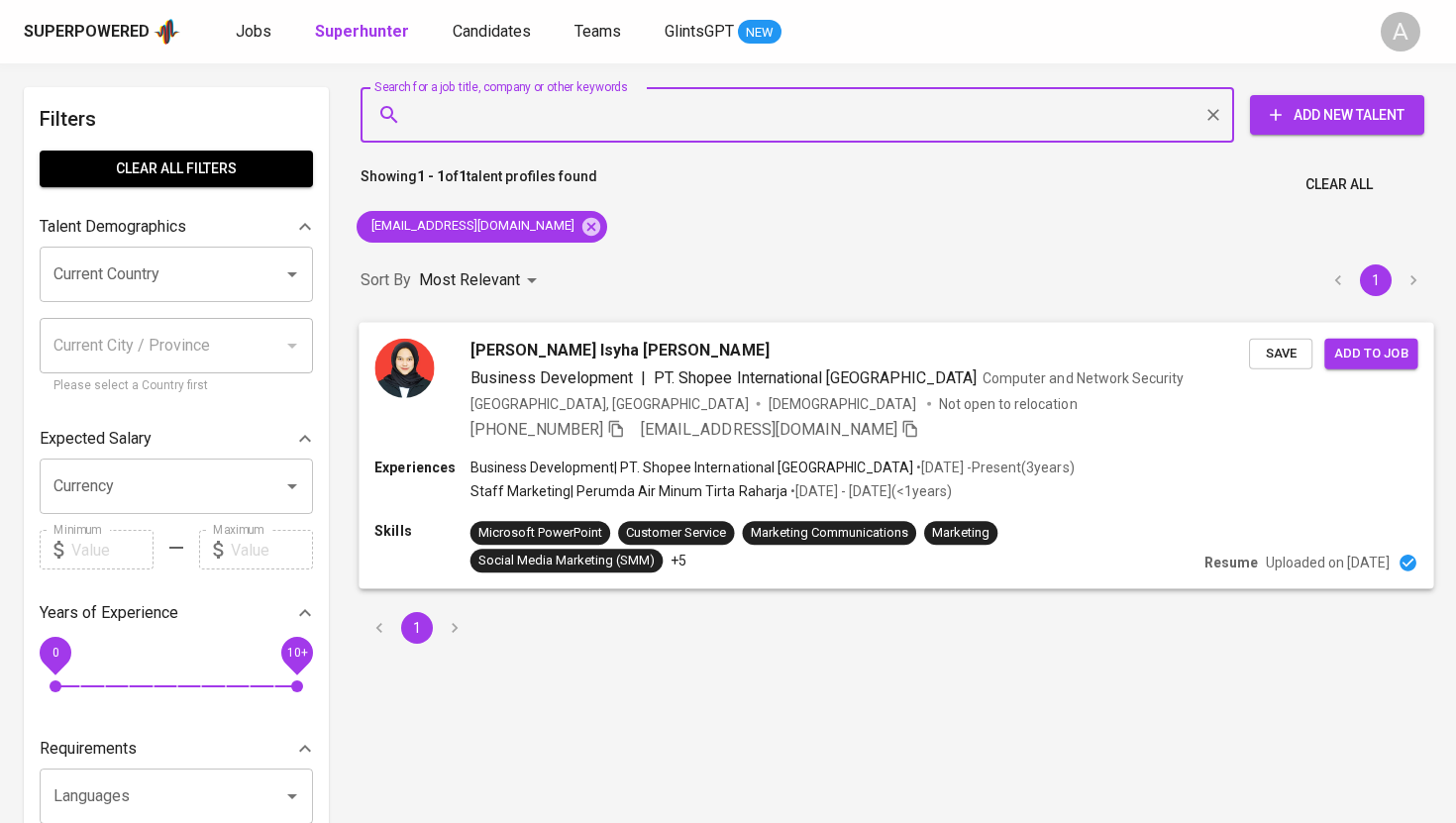
click at [415, 370] on img at bounding box center [404, 368] width 60 height 60
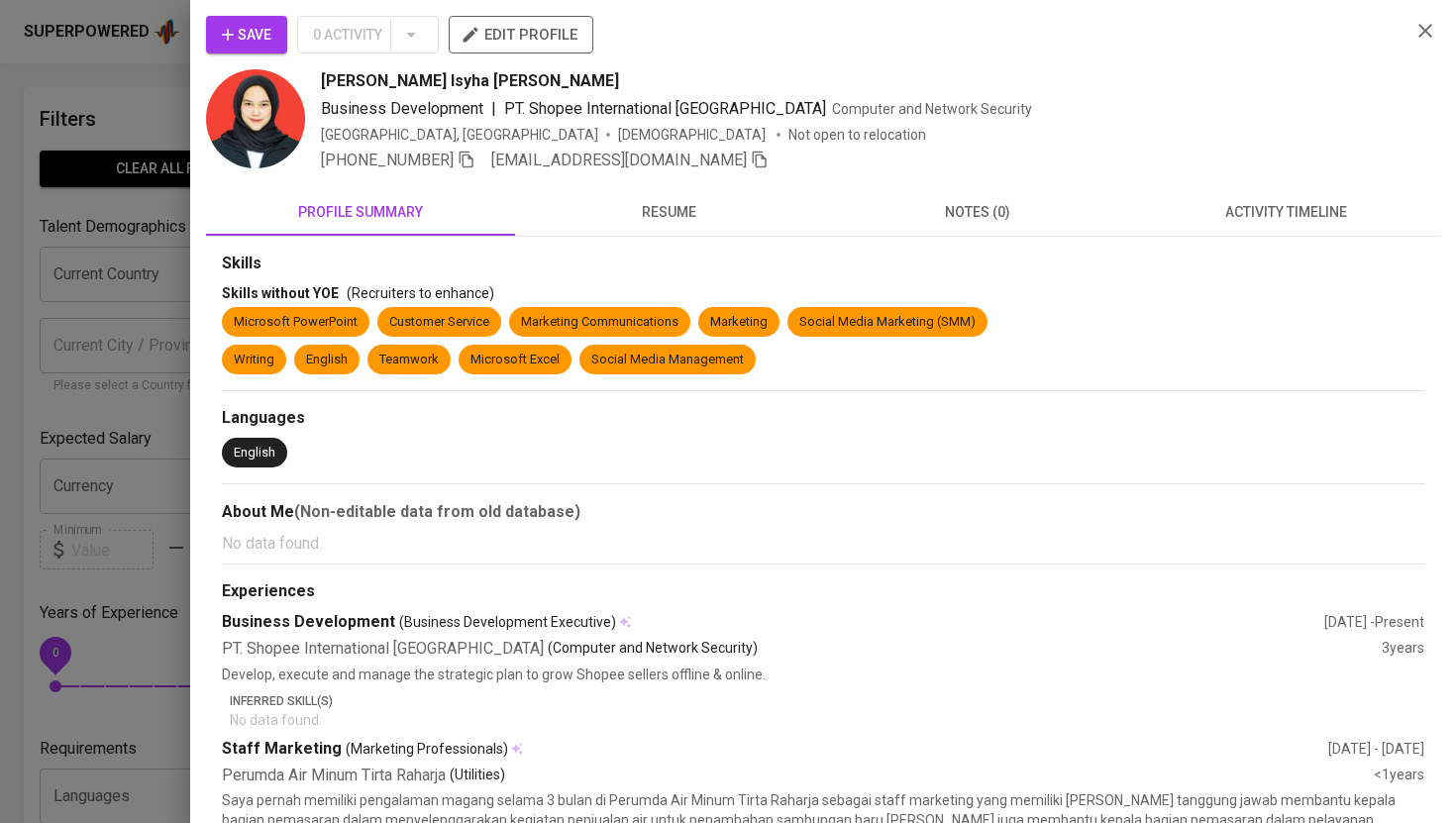
click at [670, 223] on button "resume" at bounding box center [670, 212] width 309 height 48
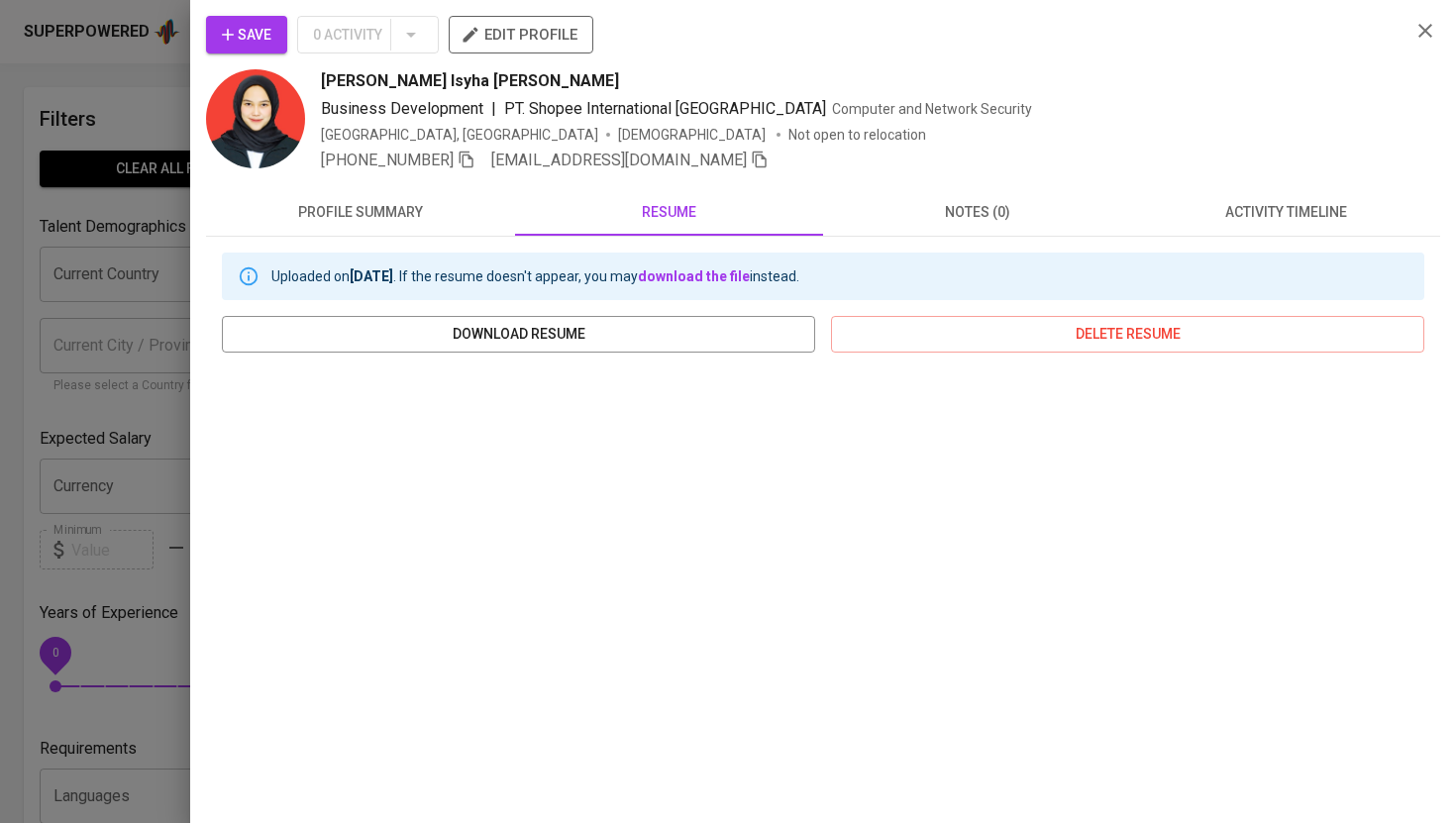
click at [413, 217] on span "profile summary" at bounding box center [361, 212] width 285 height 25
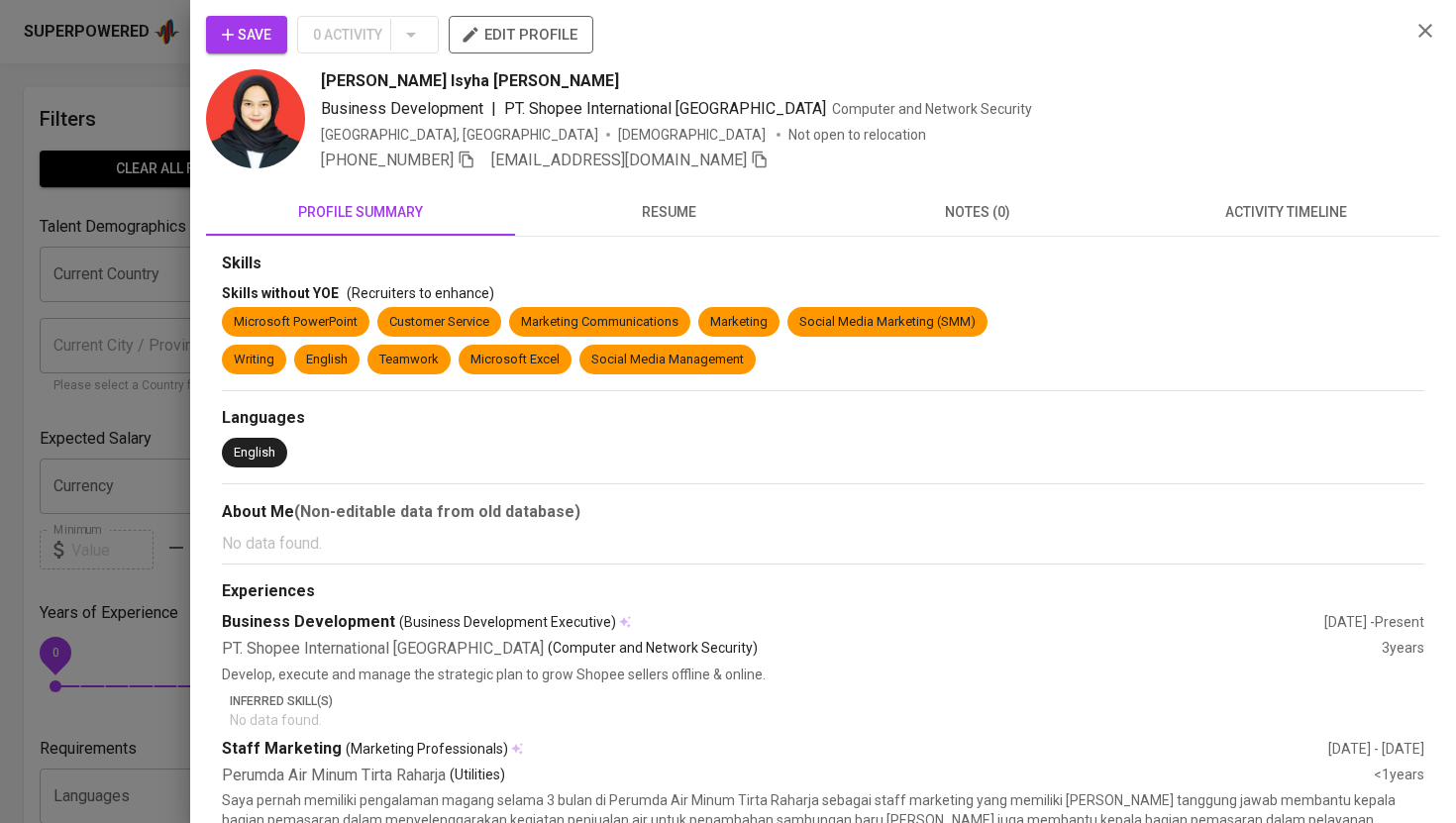
click at [666, 203] on span "resume" at bounding box center [669, 212] width 285 height 25
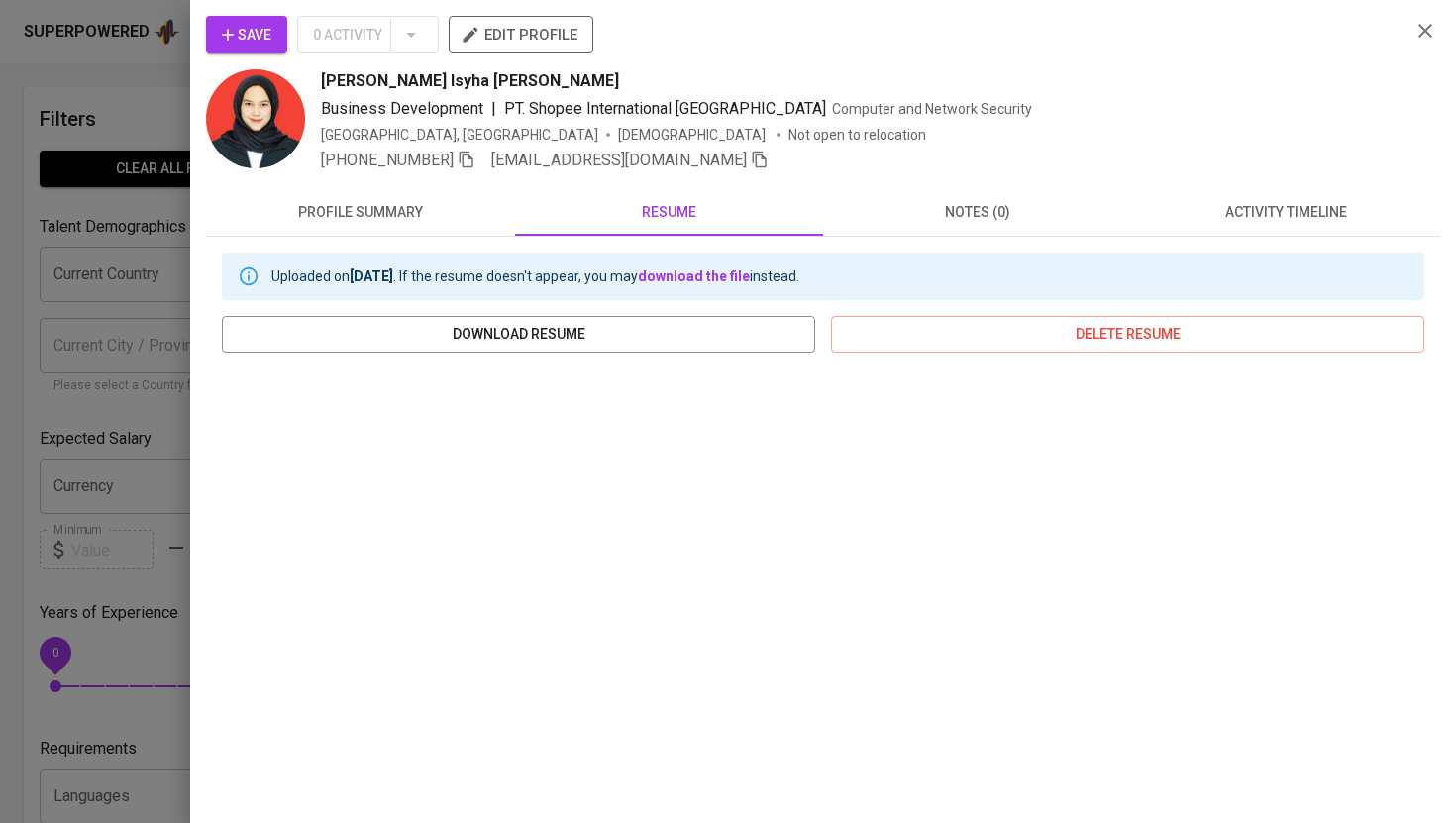
click at [1432, 35] on icon "button" at bounding box center [1426, 31] width 24 height 24
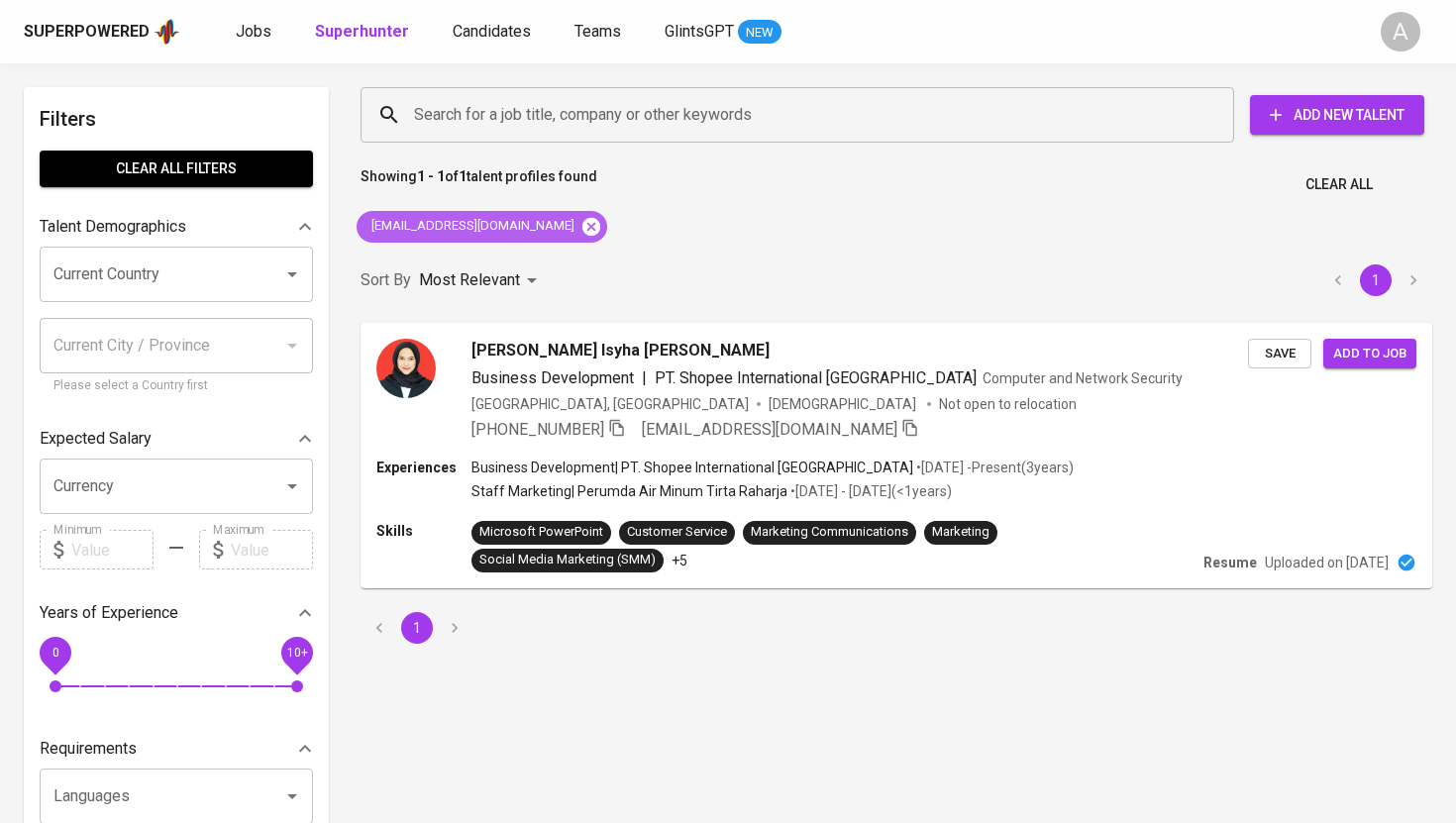
click at [580, 226] on icon at bounding box center [591, 227] width 22 height 22
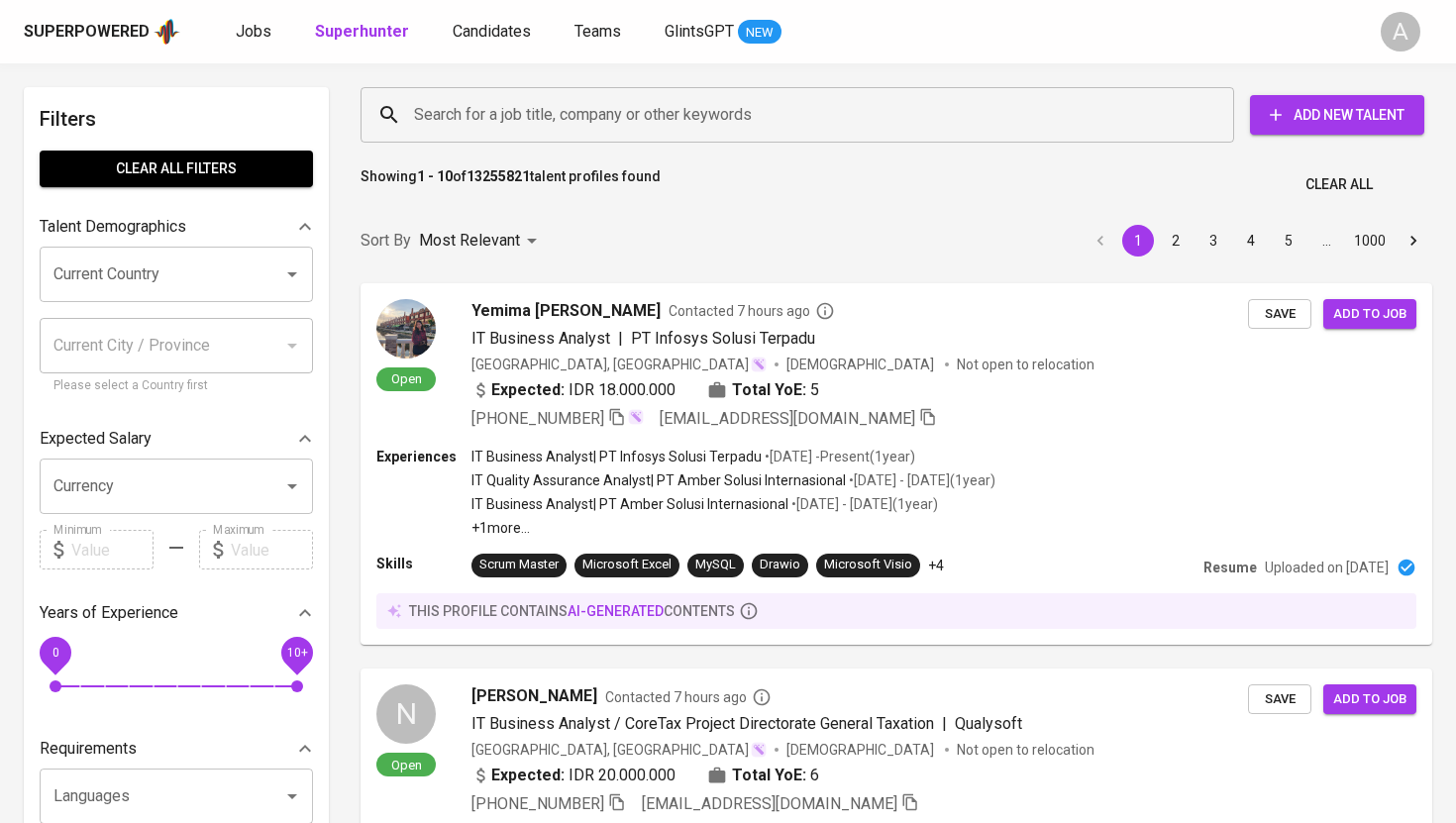
click at [629, 96] on input "Search for a job title, company or other keywords" at bounding box center [802, 115] width 787 height 38
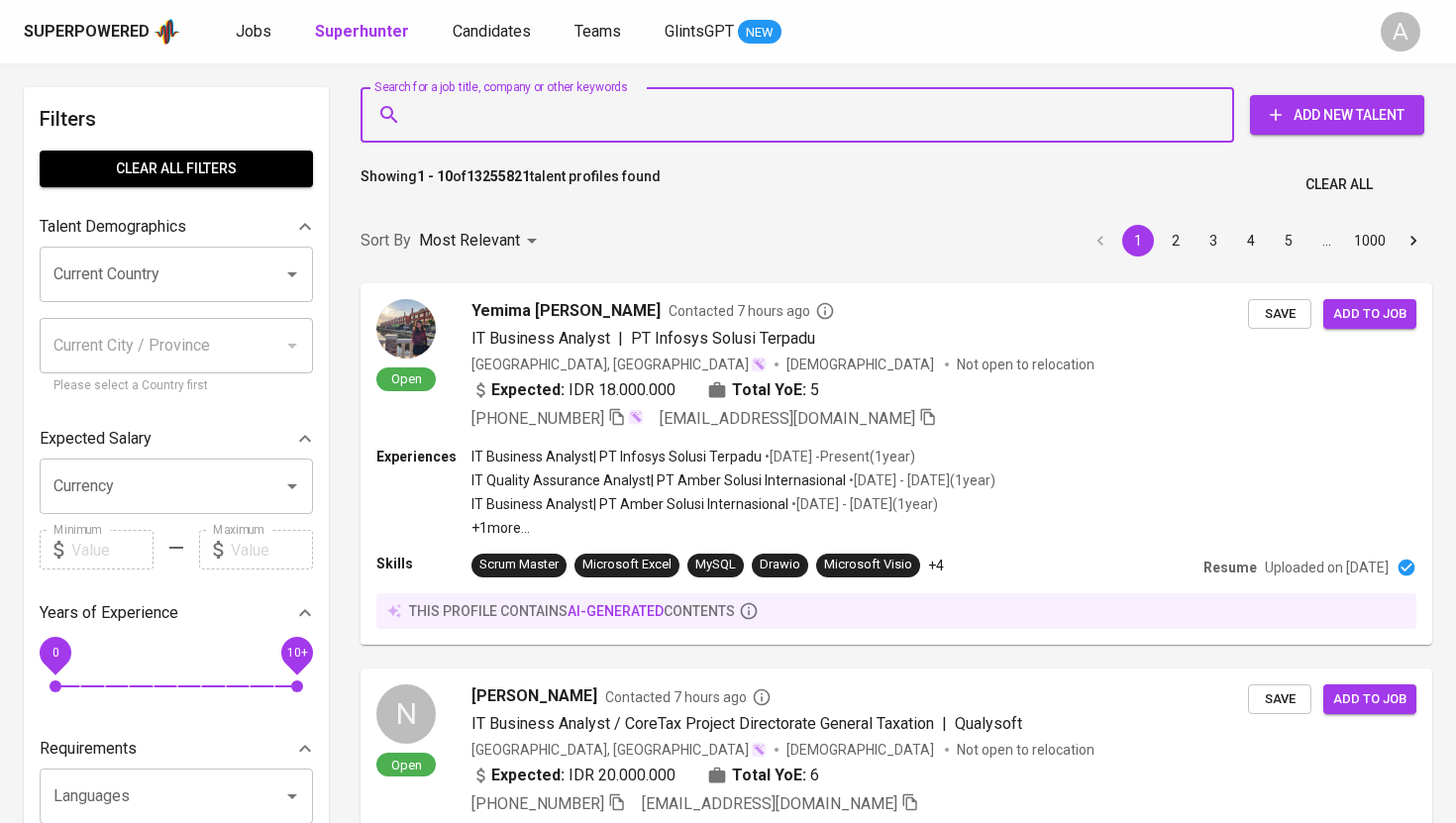
paste input "[EMAIL_ADDRESS][DOMAIN_NAME]"
type input "[EMAIL_ADDRESS][DOMAIN_NAME]"
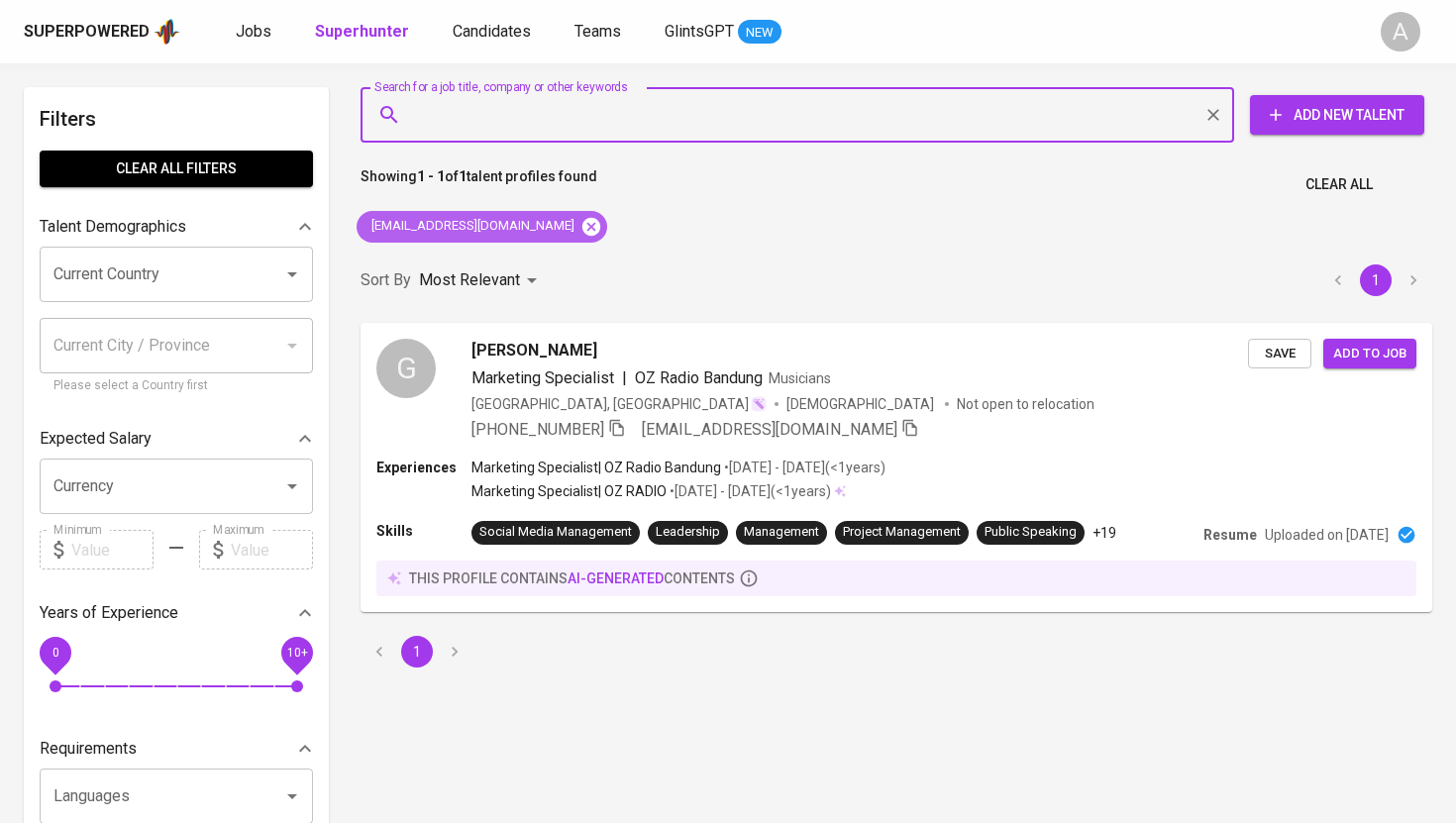
click at [582, 221] on icon at bounding box center [591, 226] width 18 height 18
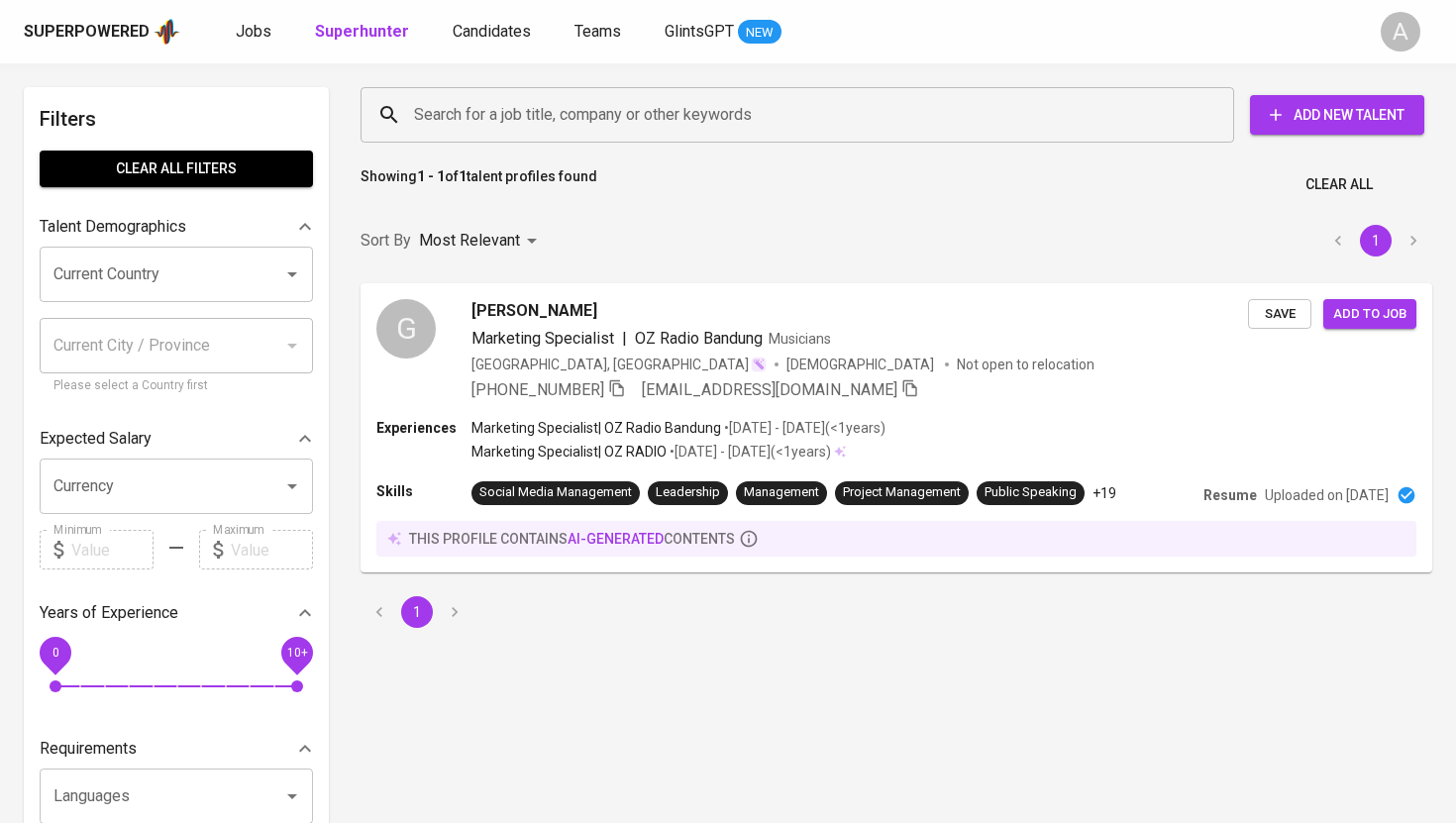
click at [541, 110] on input "Search for a job title, company or other keywords" at bounding box center [802, 115] width 787 height 38
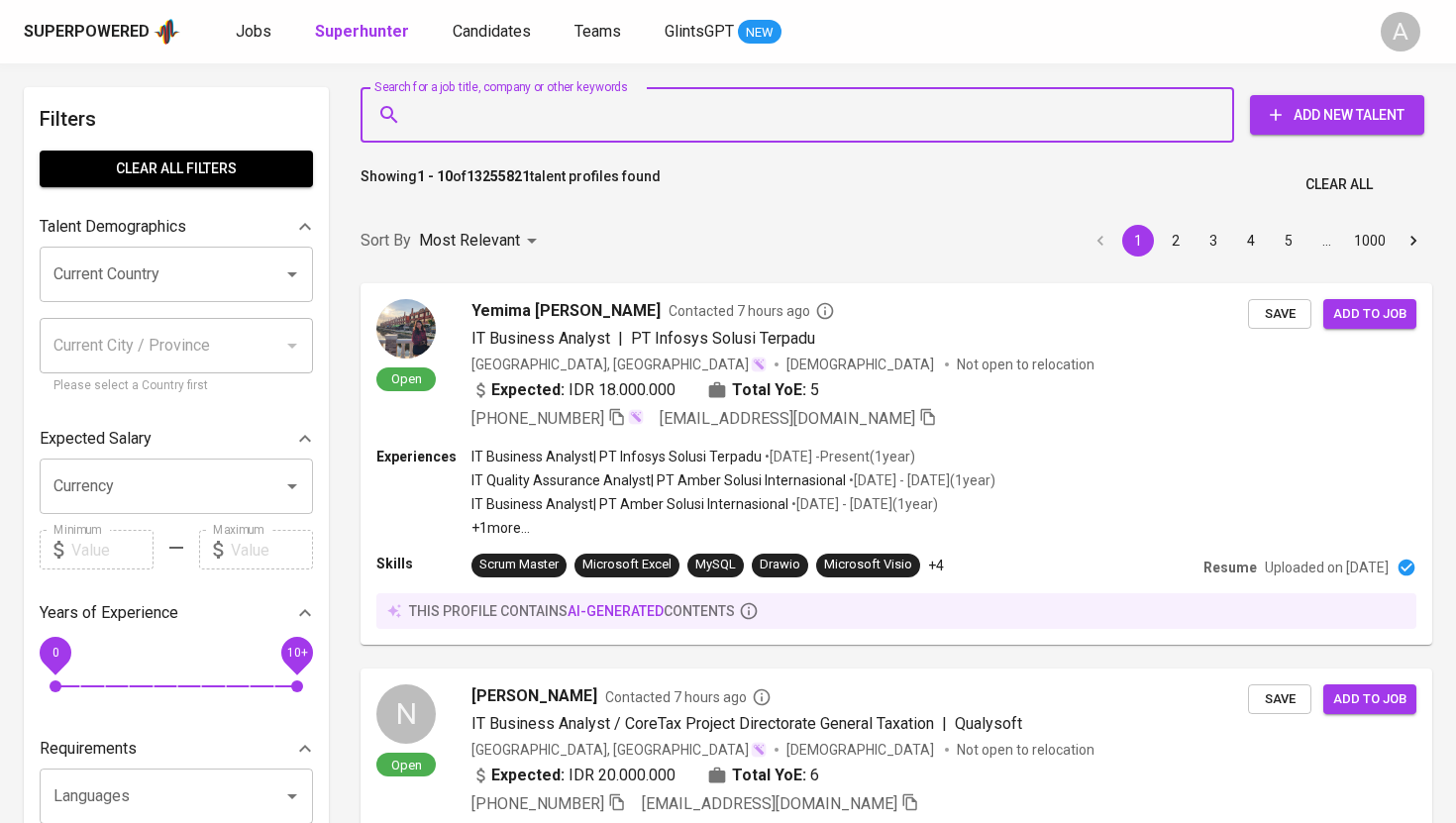
paste input "[EMAIL_ADDRESS][DOMAIN_NAME]"
type input "[EMAIL_ADDRESS][DOMAIN_NAME]"
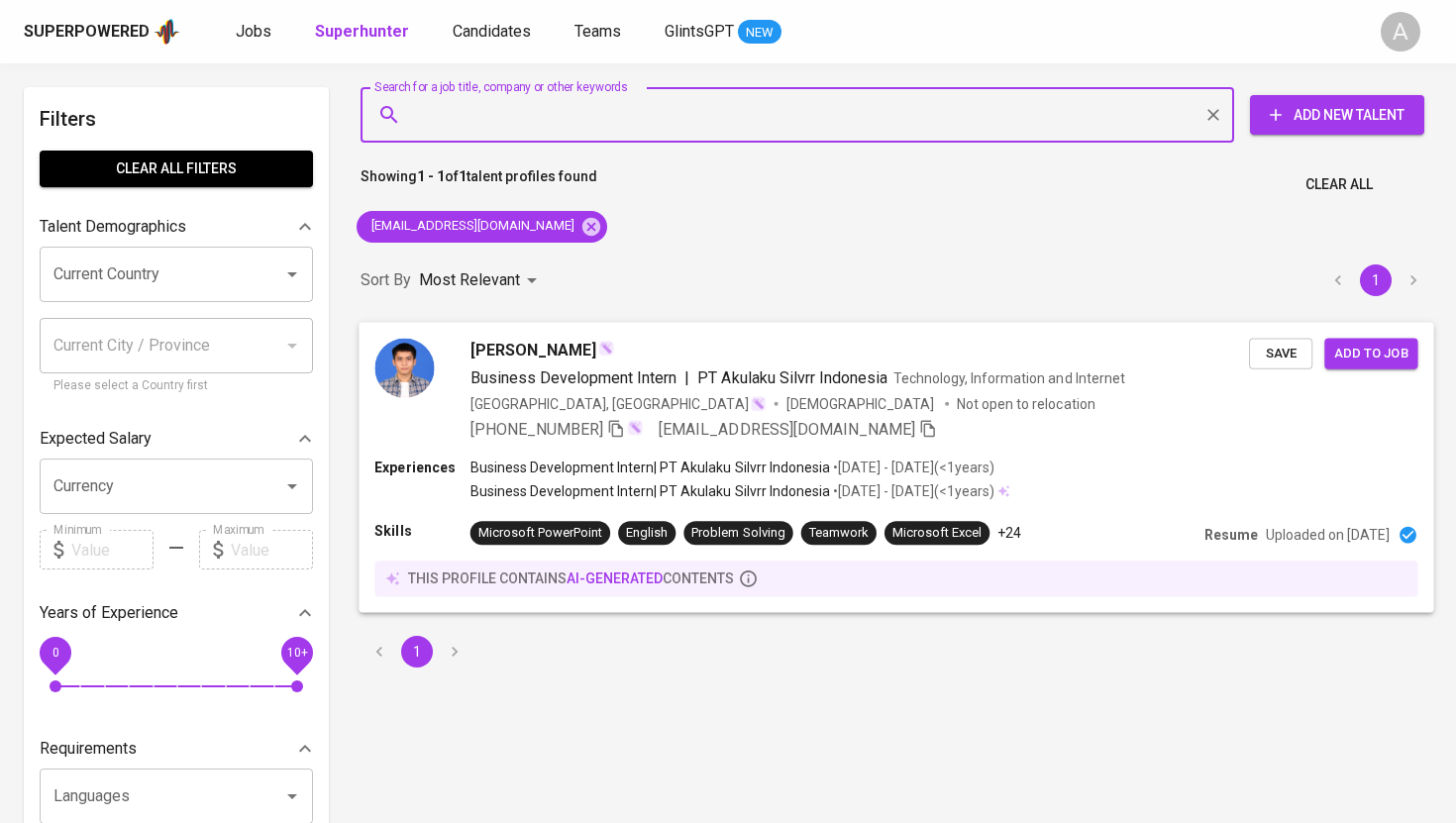
click at [571, 368] on span "Business Development Intern" at bounding box center [574, 378] width 207 height 24
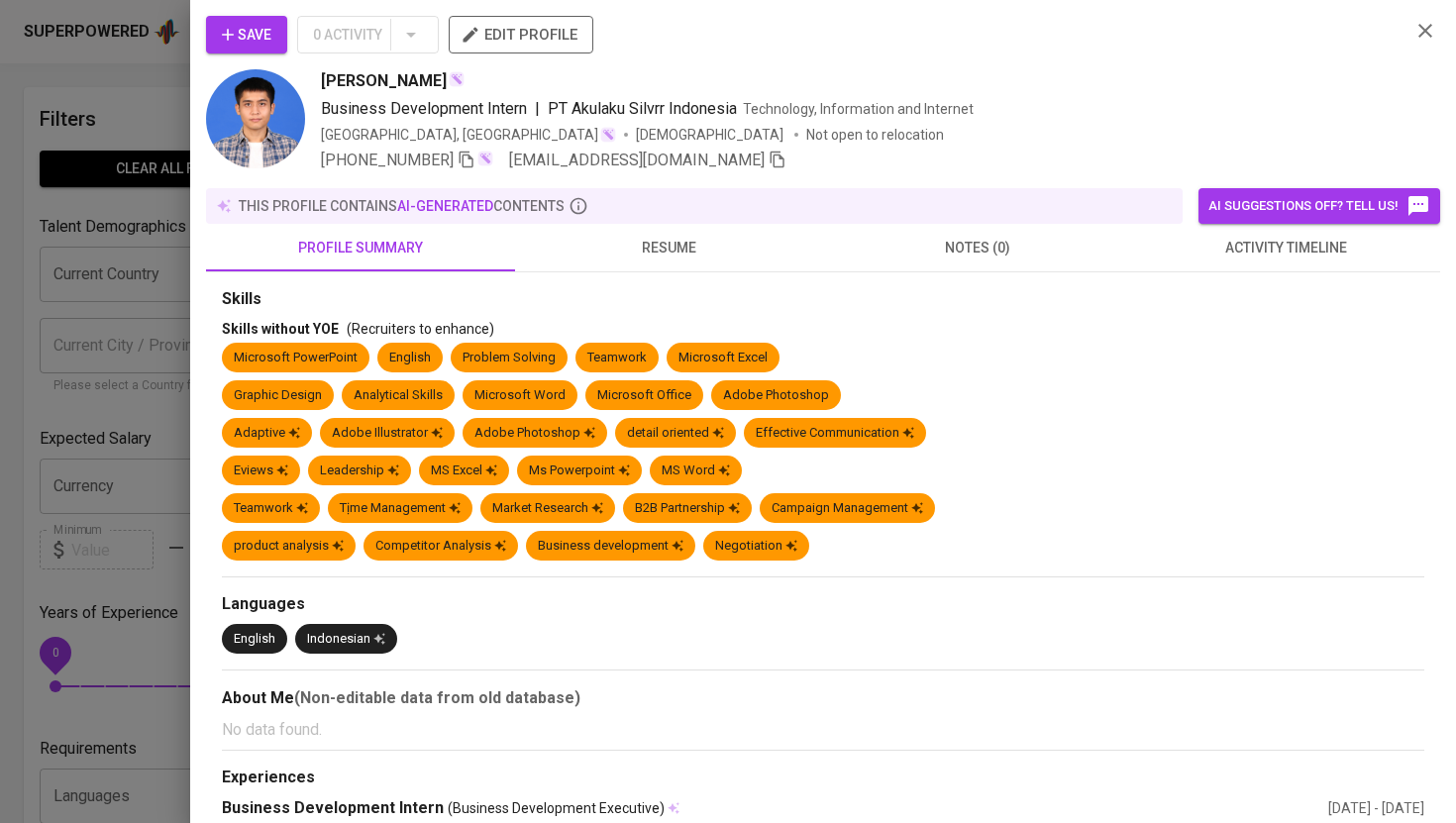
click at [1420, 28] on icon "button" at bounding box center [1426, 31] width 24 height 24
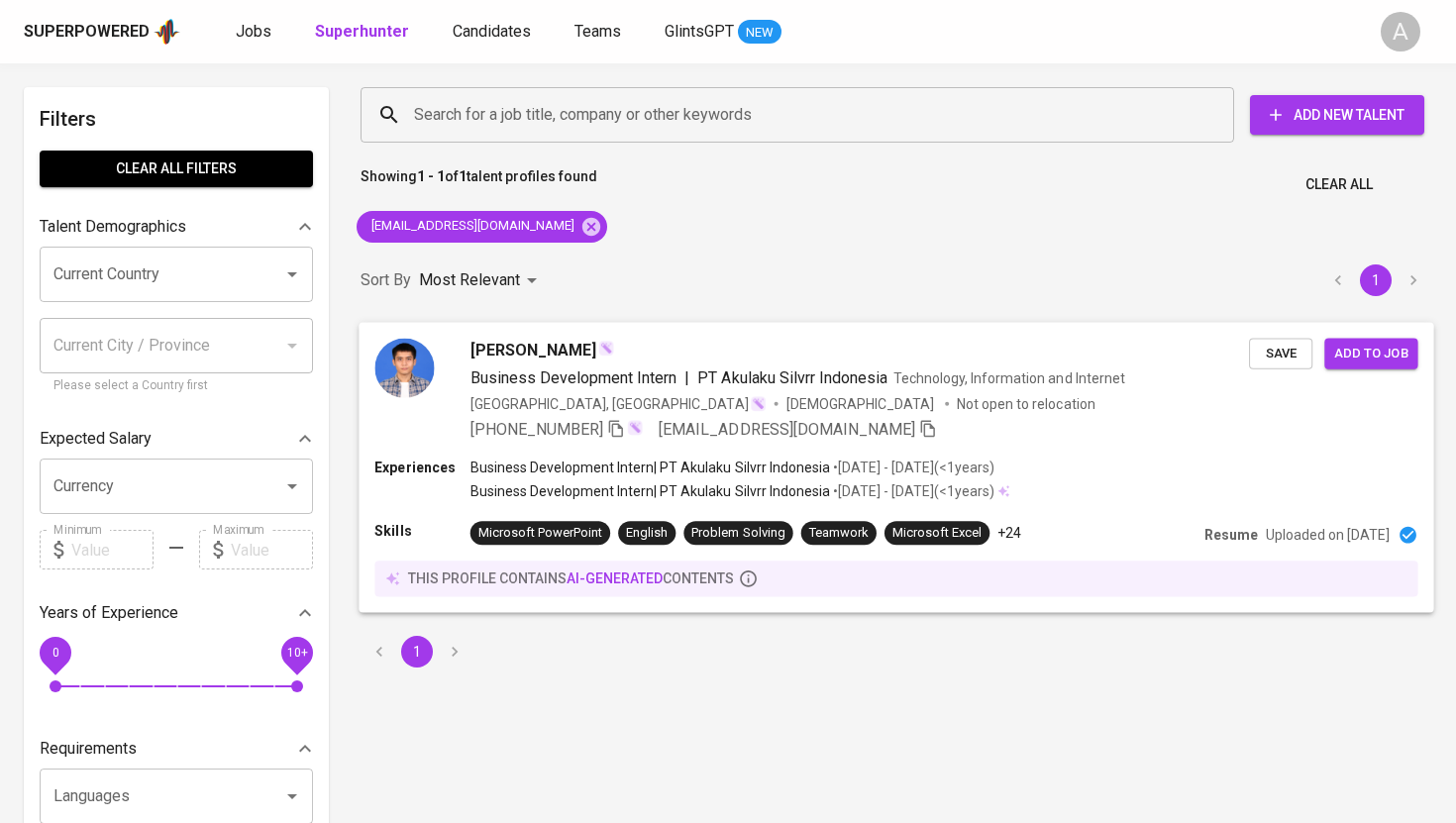
click at [1102, 398] on div "Indonesia, DKI Jakarta Male Not open to relocation" at bounding box center [860, 403] width 779 height 20
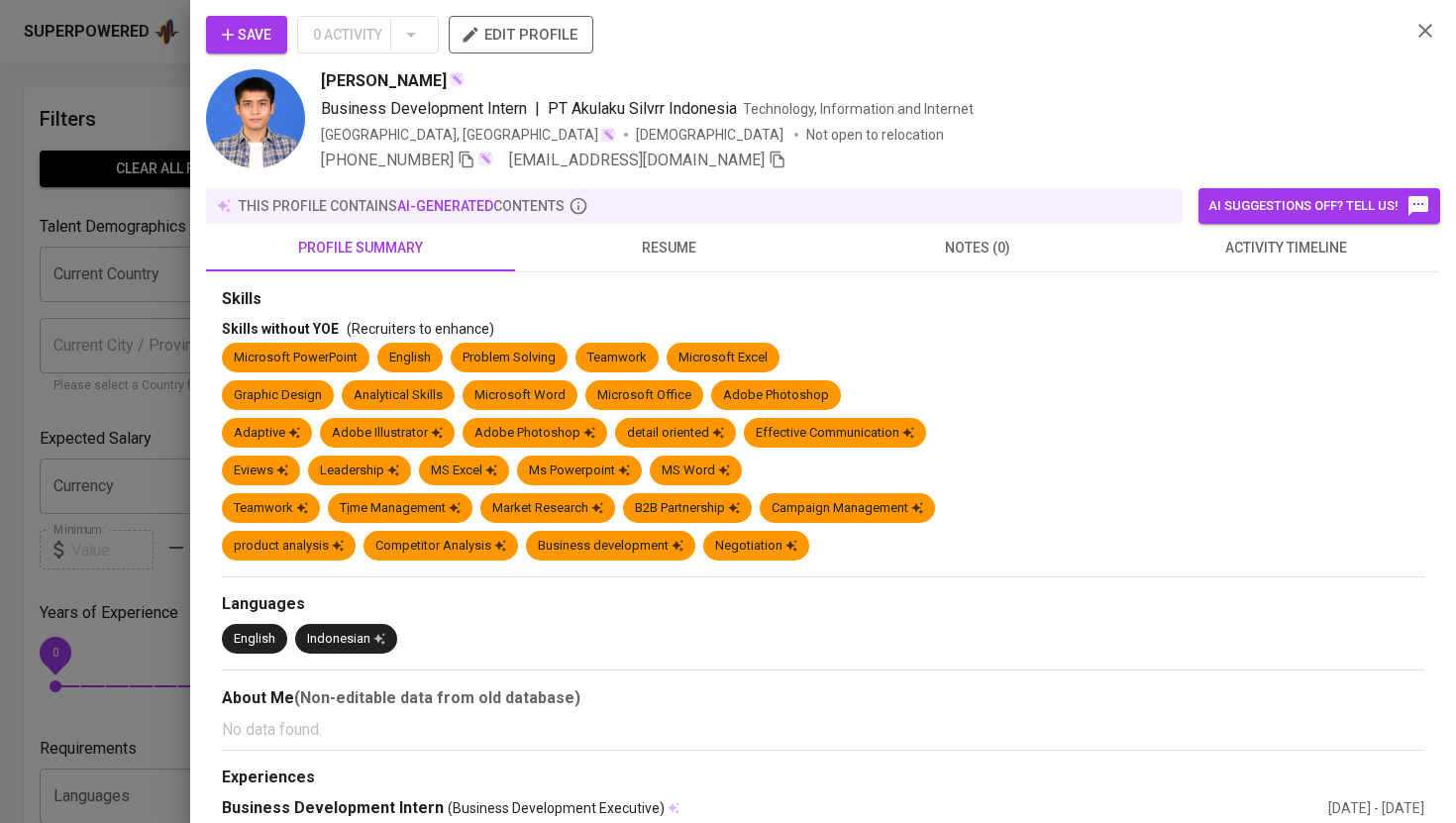
click at [701, 241] on span "resume" at bounding box center [669, 247] width 285 height 25
